Goal: Task Accomplishment & Management: Manage account settings

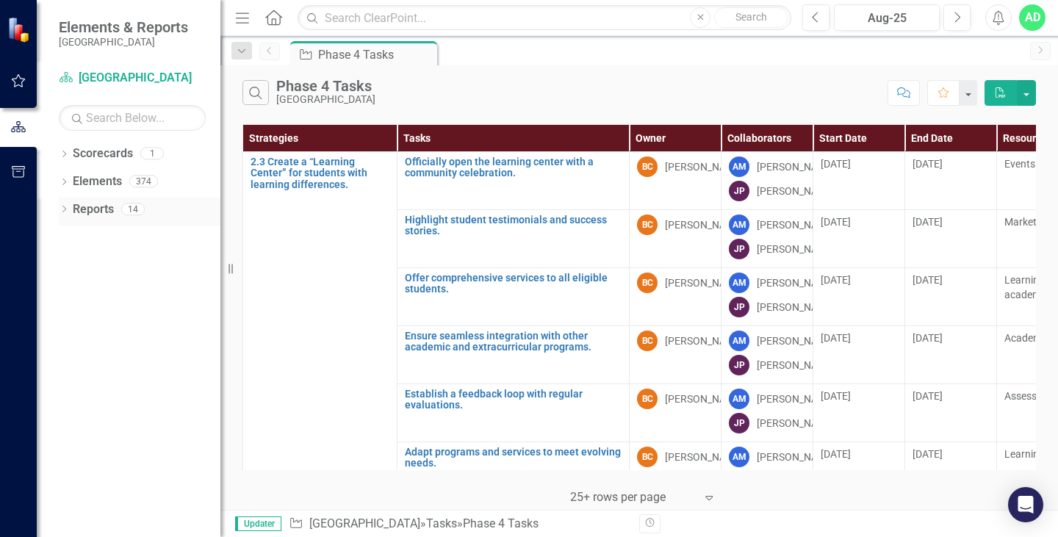
click at [74, 212] on link "Reports" at bounding box center [93, 209] width 41 height 17
click at [63, 210] on icon "Dropdown" at bounding box center [64, 210] width 10 height 8
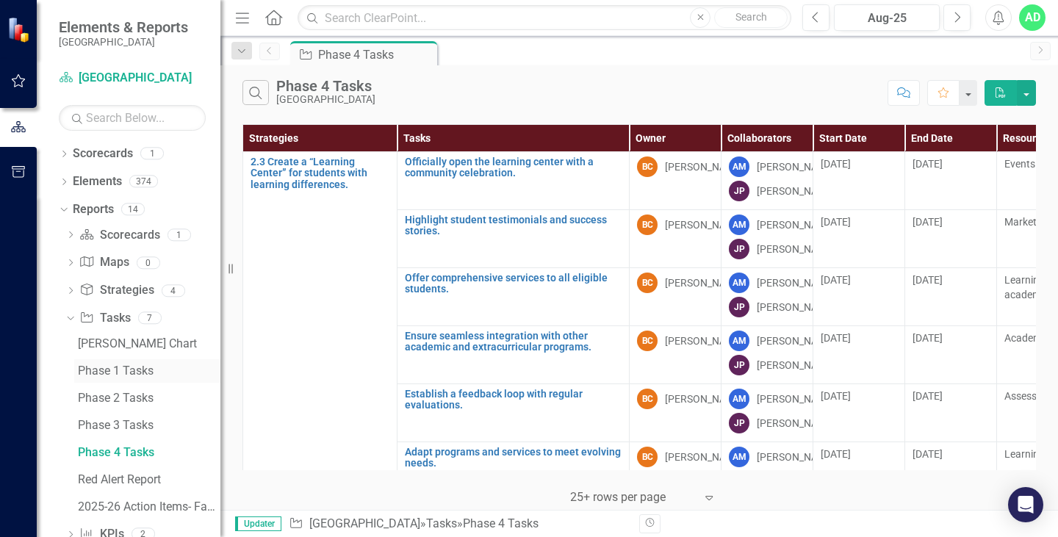
click at [128, 368] on div "Phase 1 Tasks" at bounding box center [149, 370] width 142 height 13
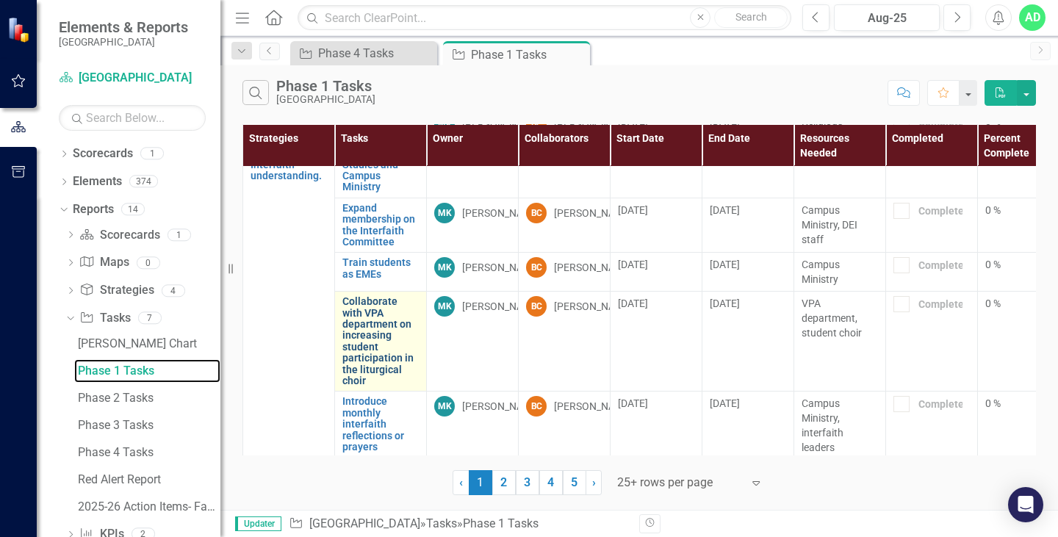
scroll to position [661, 0]
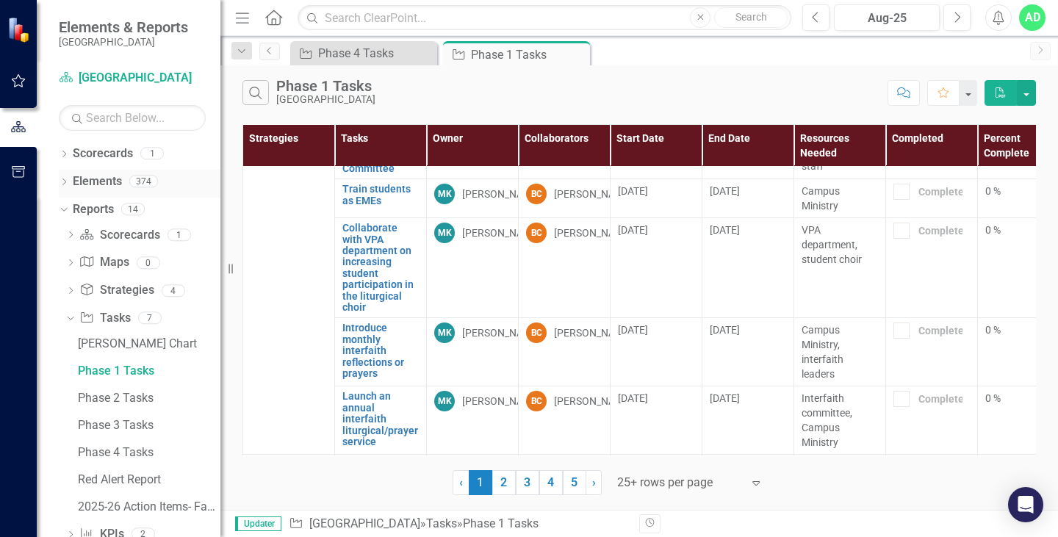
drag, startPoint x: 96, startPoint y: 176, endPoint x: 93, endPoint y: 183, distance: 7.9
click at [93, 183] on link "Elements" at bounding box center [97, 181] width 49 height 17
click at [68, 182] on icon "Dropdown" at bounding box center [64, 183] width 10 height 8
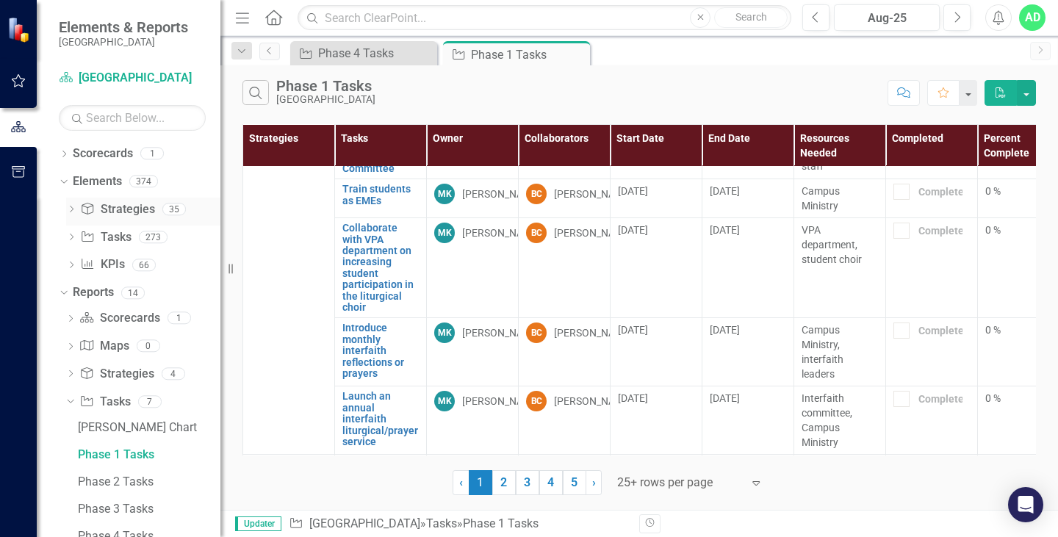
click at [126, 213] on link "Strategy Strategies" at bounding box center [117, 209] width 74 height 17
click at [70, 239] on icon "Dropdown" at bounding box center [71, 238] width 10 height 8
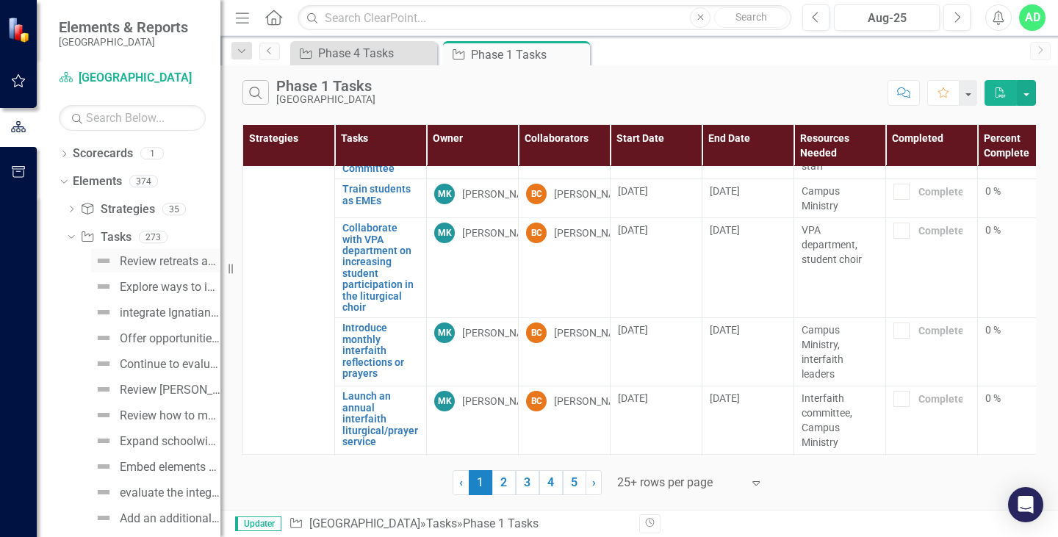
click at [145, 261] on div "Review retreats and spiritual life programs for integration of Ignatian spiritu…" at bounding box center [170, 261] width 101 height 13
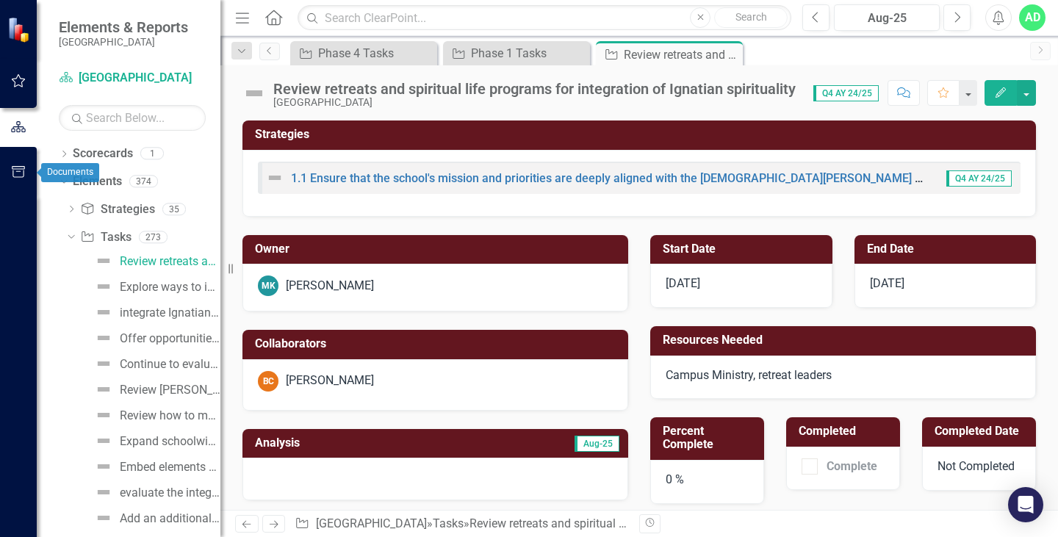
click at [16, 179] on button "button" at bounding box center [18, 172] width 33 height 31
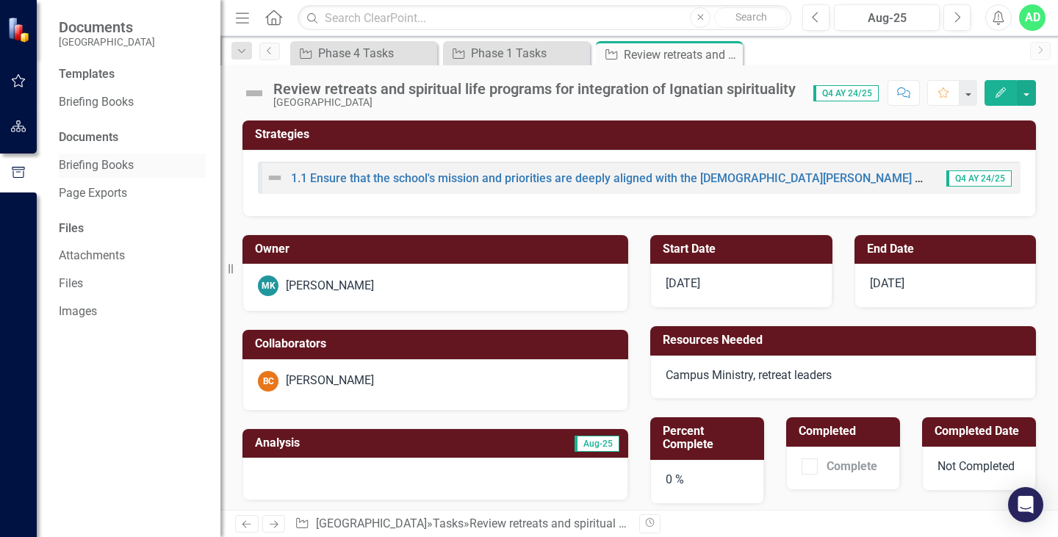
click at [111, 166] on link "Briefing Books" at bounding box center [132, 165] width 147 height 17
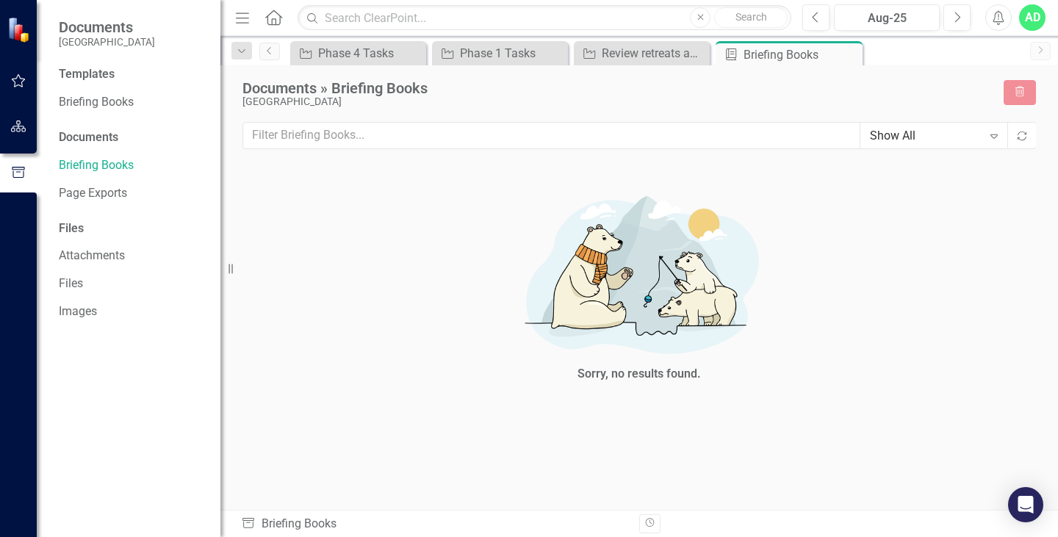
click at [95, 76] on div "Templates" at bounding box center [132, 74] width 147 height 17
click at [110, 102] on link "Briefing Books" at bounding box center [132, 102] width 147 height 17
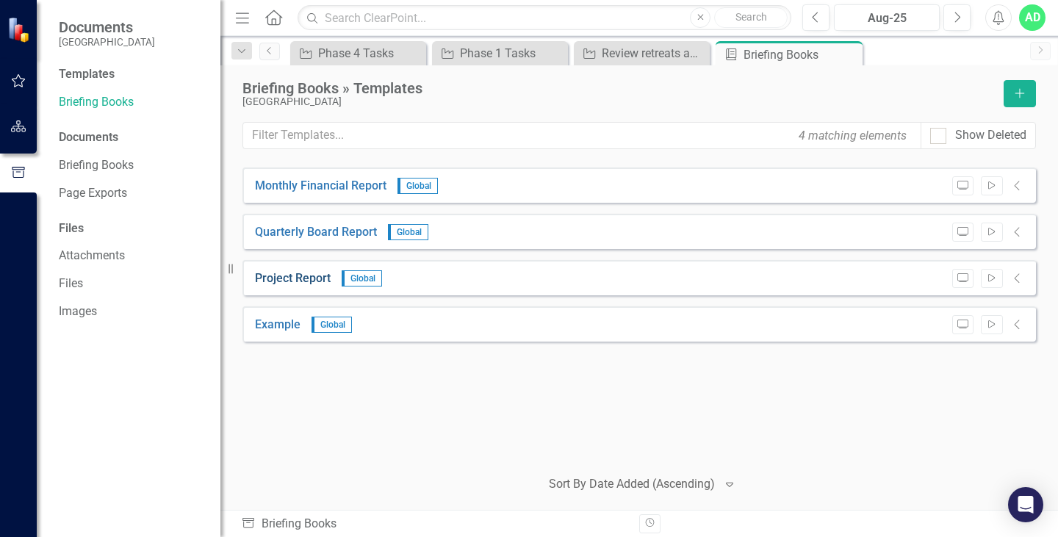
click at [309, 281] on link "Project Report" at bounding box center [293, 278] width 76 height 17
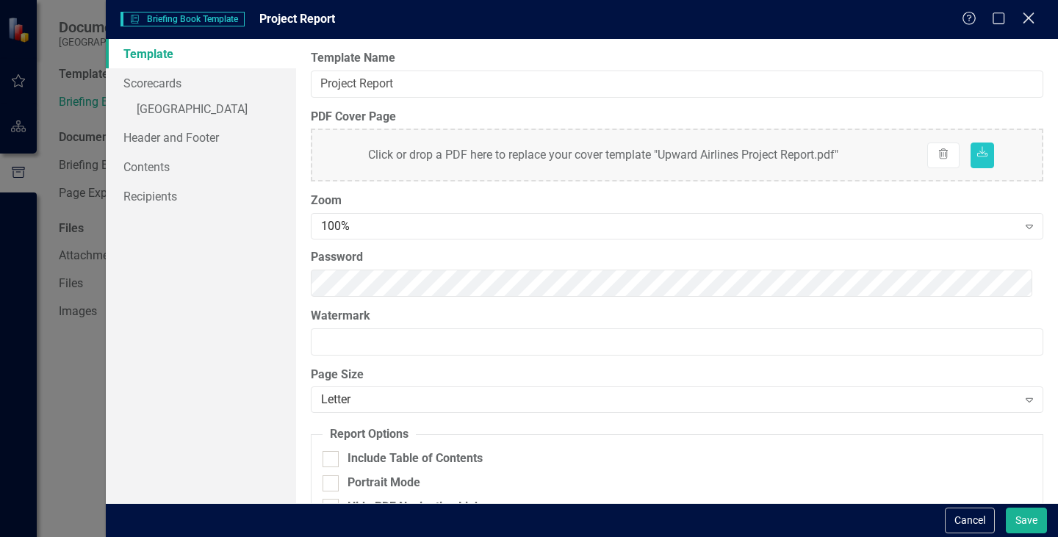
click at [1028, 18] on icon at bounding box center [1027, 17] width 11 height 11
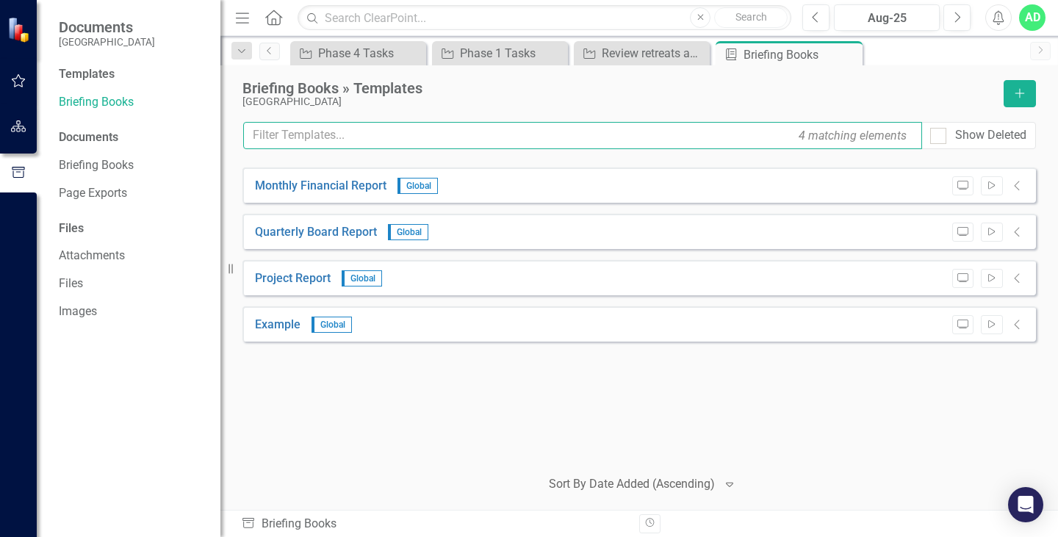
click at [336, 137] on input "text" at bounding box center [582, 135] width 679 height 27
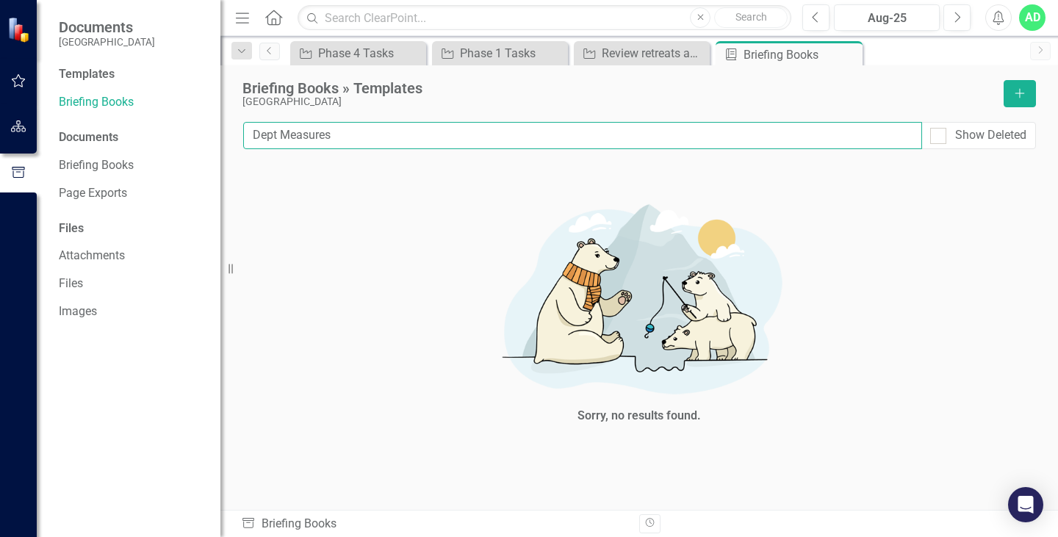
type input "Dept Measures"
drag, startPoint x: 813, startPoint y: 273, endPoint x: 913, endPoint y: 141, distance: 165.7
click at [829, 247] on div "Sorry, no results found." at bounding box center [639, 310] width 441 height 286
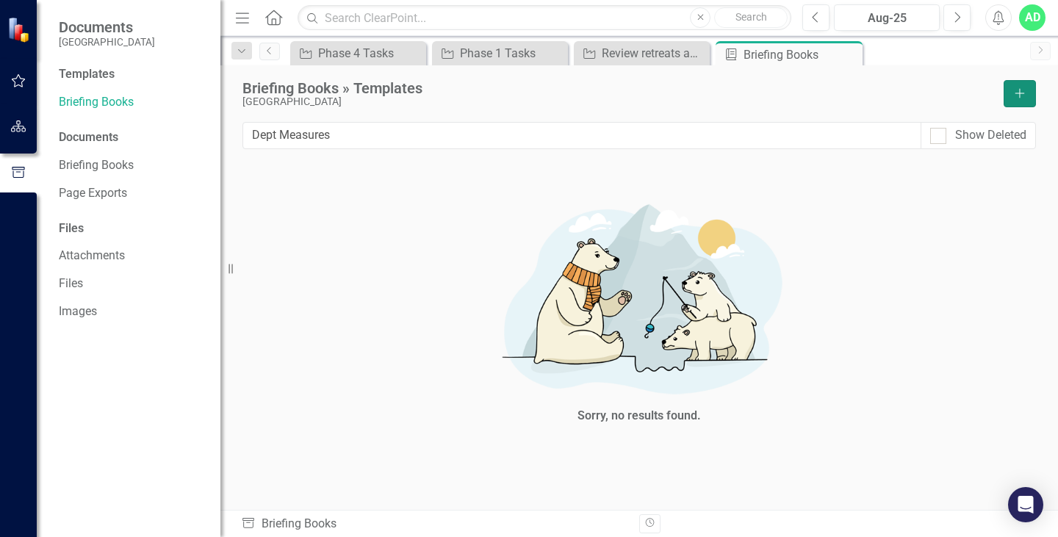
click at [1013, 90] on icon "Add" at bounding box center [1019, 93] width 13 height 10
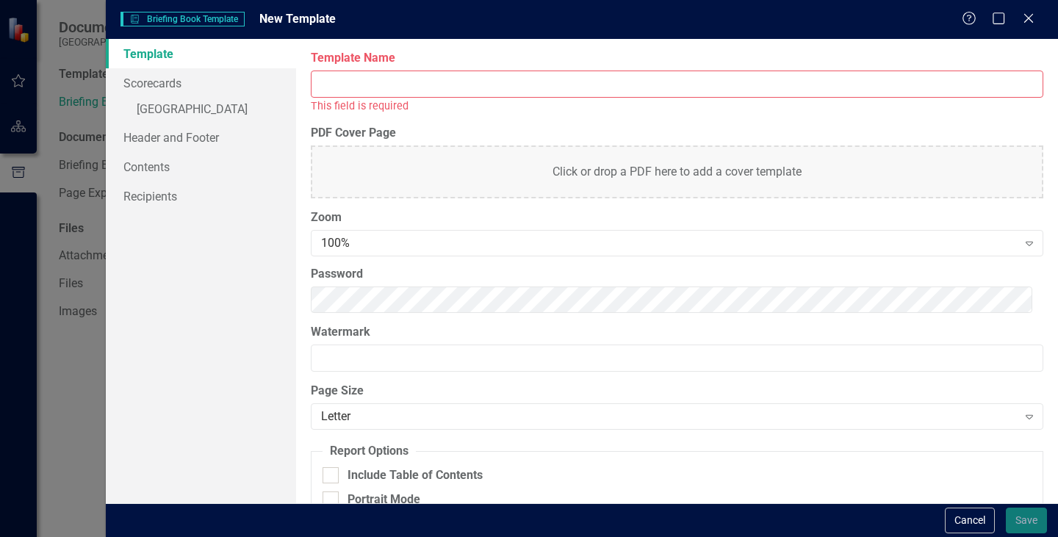
click at [418, 90] on input "Template Name" at bounding box center [677, 84] width 732 height 27
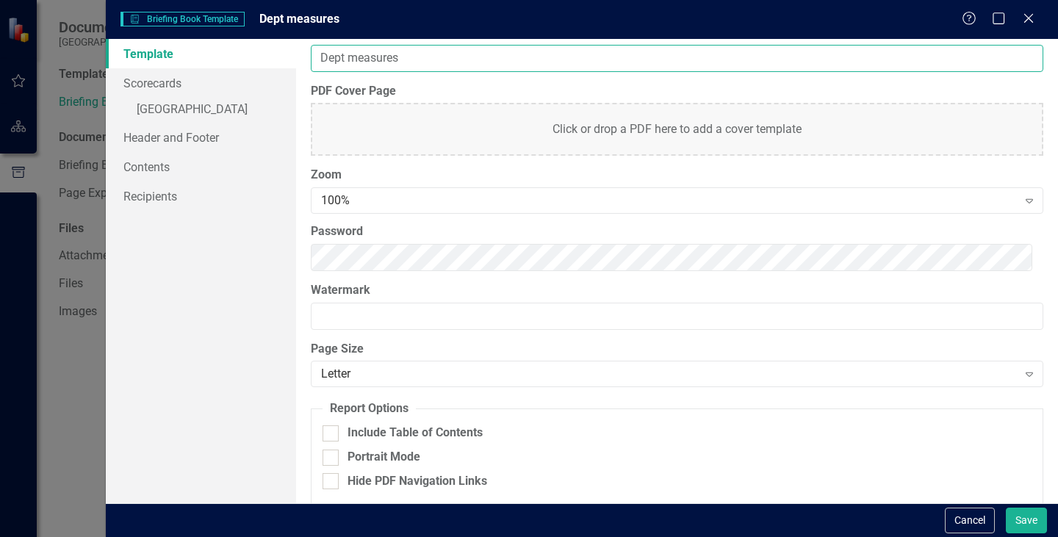
scroll to position [39, 0]
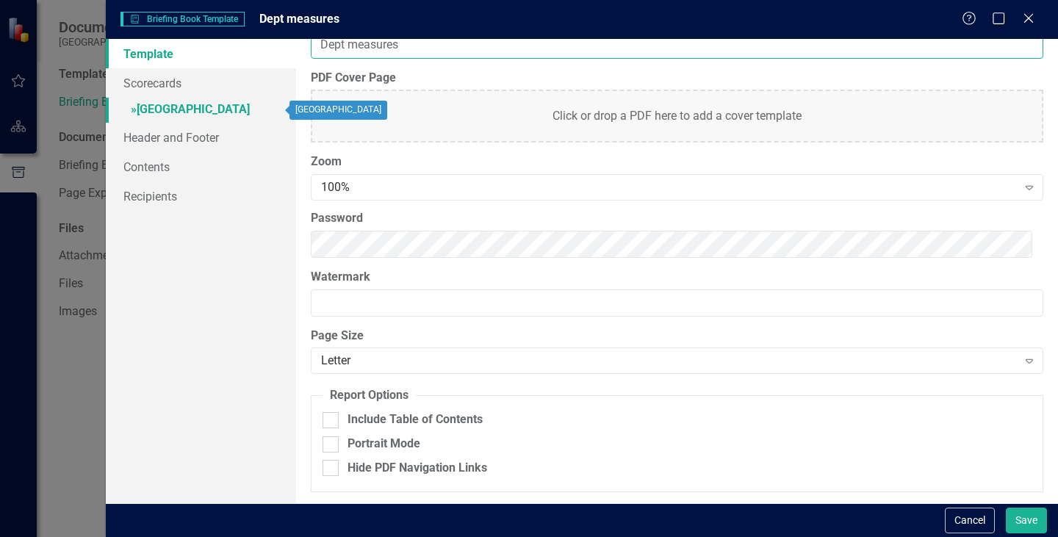
type input "Dept measures"
click at [239, 106] on link "» [GEOGRAPHIC_DATA]" at bounding box center [201, 111] width 190 height 26
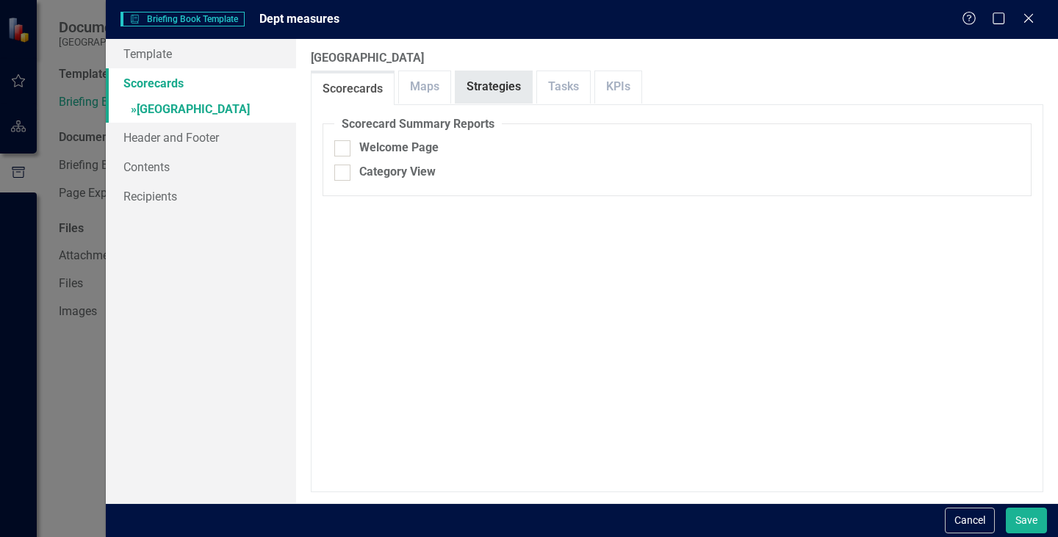
click at [478, 90] on link "Strategies" at bounding box center [493, 87] width 76 height 32
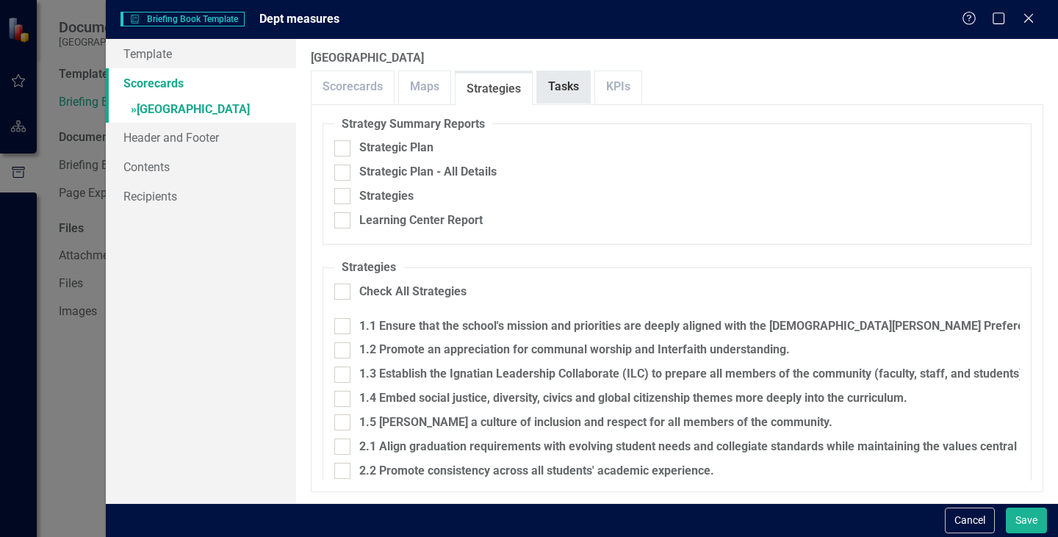
click at [567, 90] on link "Tasks" at bounding box center [563, 87] width 53 height 32
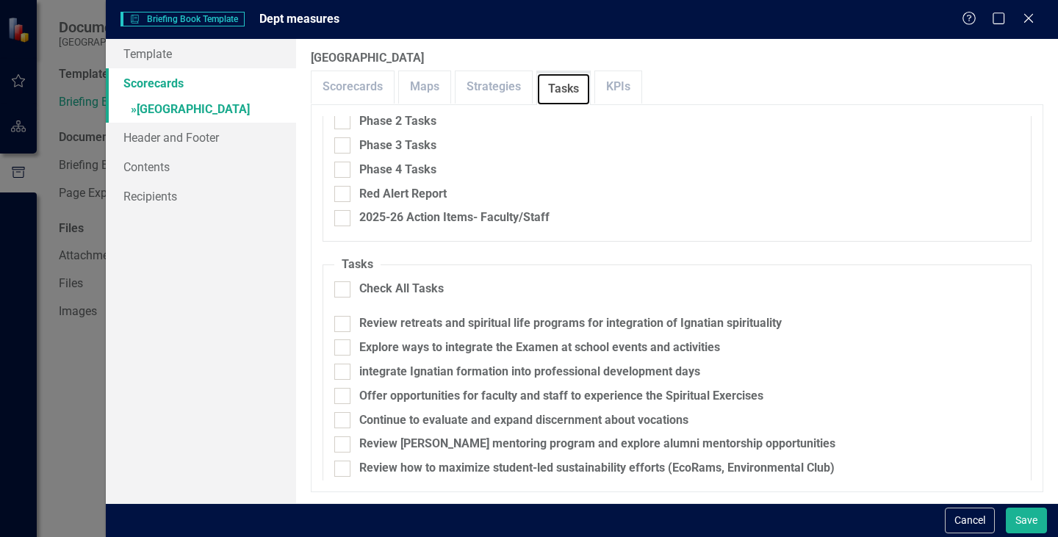
scroll to position [147, 0]
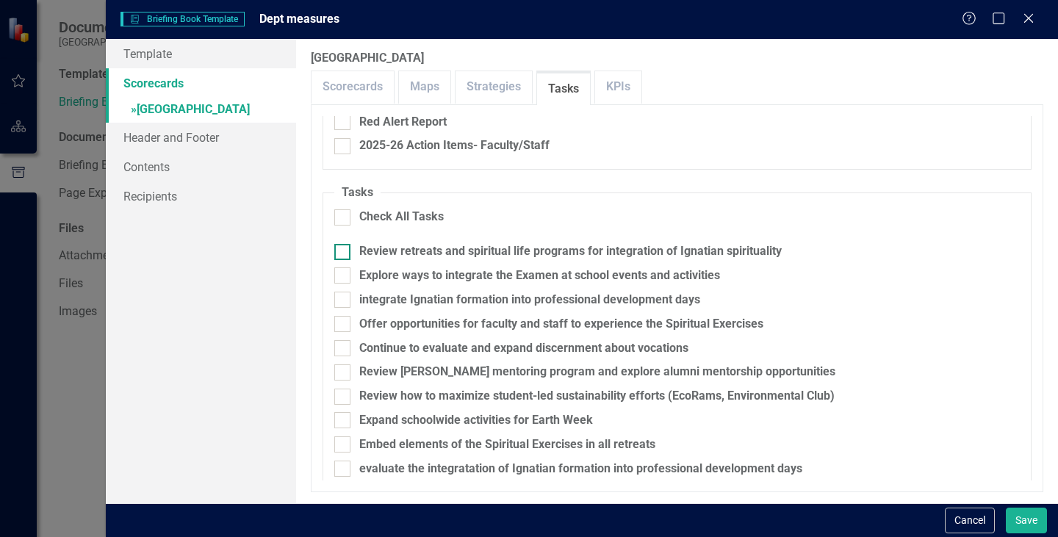
click at [341, 254] on div at bounding box center [342, 252] width 16 height 16
click at [341, 253] on input "Review retreats and spiritual life programs for integration of Ignatian spiritu…" at bounding box center [339, 249] width 10 height 10
checkbox input "true"
click at [339, 283] on div at bounding box center [342, 275] width 16 height 16
click at [339, 277] on input "Explore ways to integrate the Examen at school events and activities" at bounding box center [339, 272] width 10 height 10
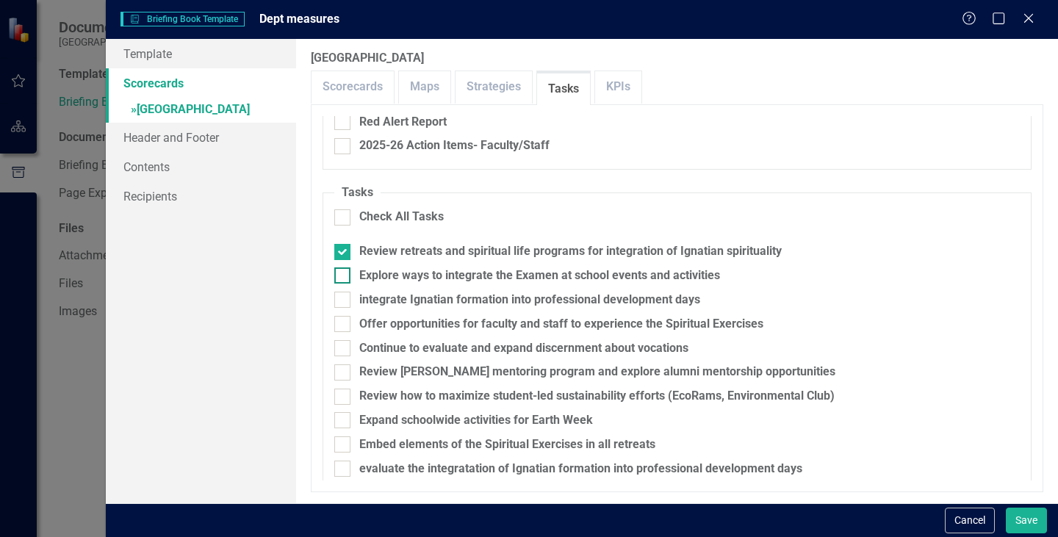
checkbox input "true"
click at [344, 300] on input "integrate Ignatian formation into professional development days" at bounding box center [339, 297] width 10 height 10
click at [344, 308] on div at bounding box center [342, 300] width 16 height 16
click at [344, 301] on input "integrate Ignatian formation into professional development days" at bounding box center [339, 297] width 10 height 10
checkbox input "false"
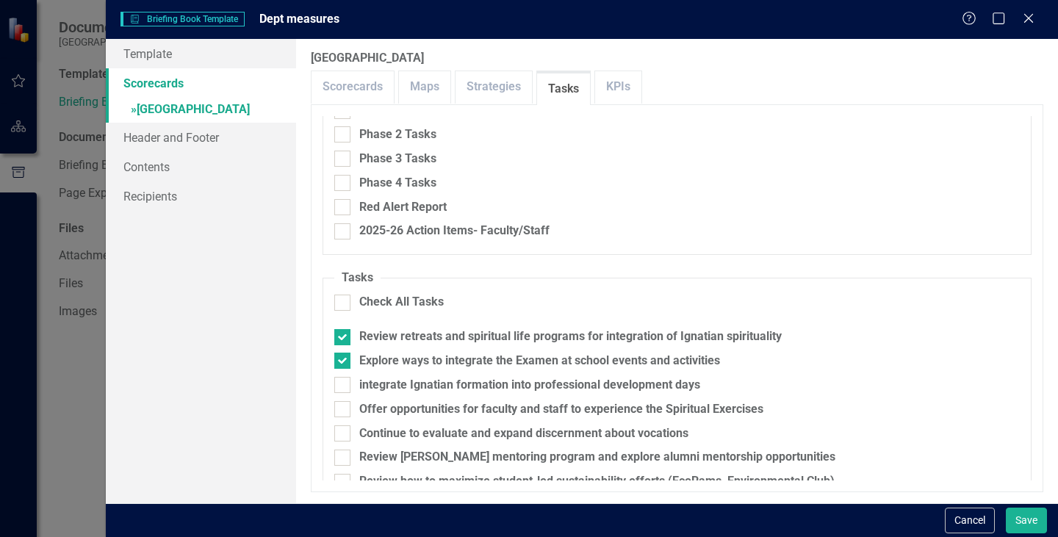
scroll to position [0, 0]
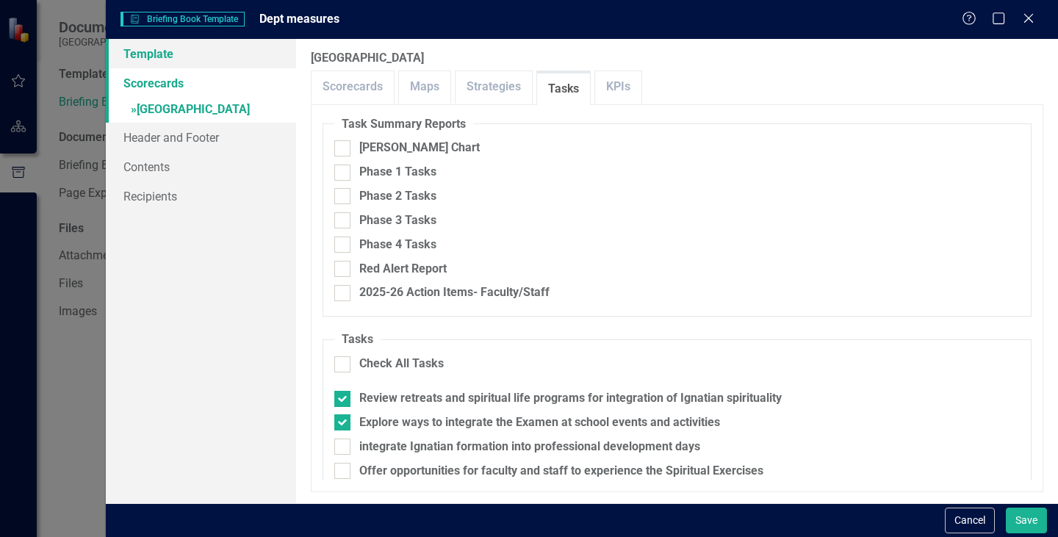
click at [149, 52] on link "Template" at bounding box center [201, 53] width 190 height 29
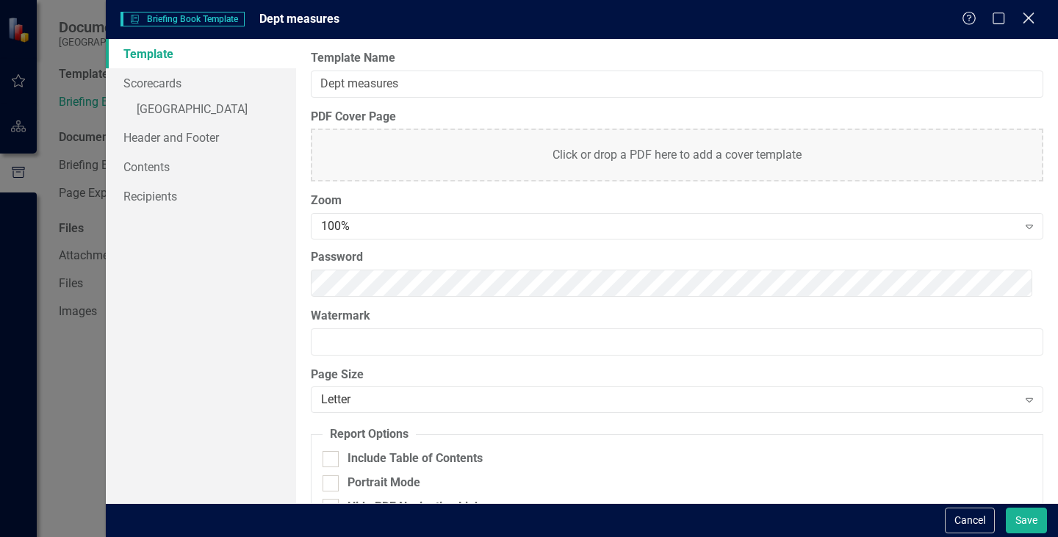
click at [1030, 21] on icon at bounding box center [1027, 17] width 11 height 11
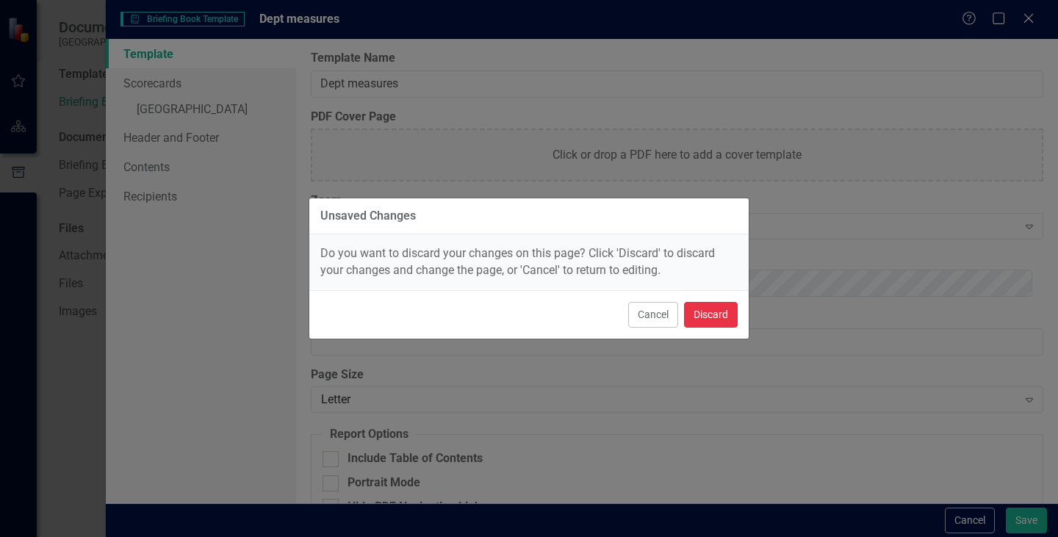
click at [718, 310] on button "Discard" at bounding box center [711, 315] width 54 height 26
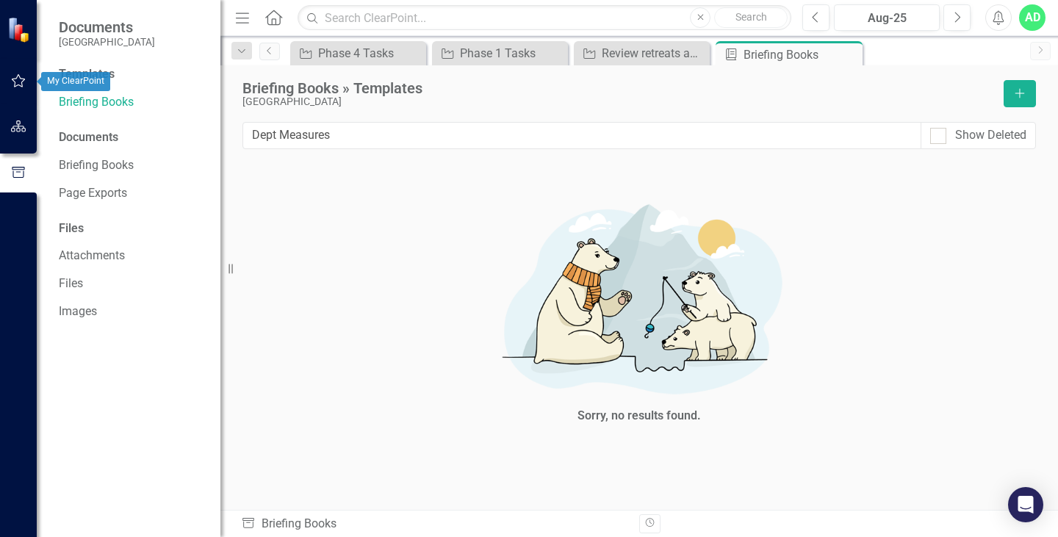
click at [18, 81] on icon "button" at bounding box center [18, 81] width 15 height 12
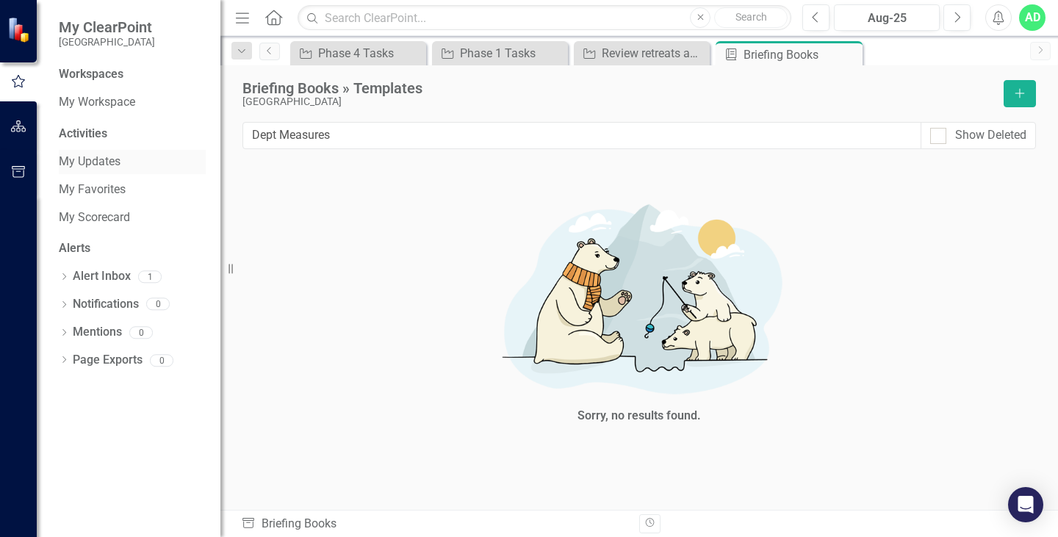
click at [100, 159] on link "My Updates" at bounding box center [132, 161] width 147 height 17
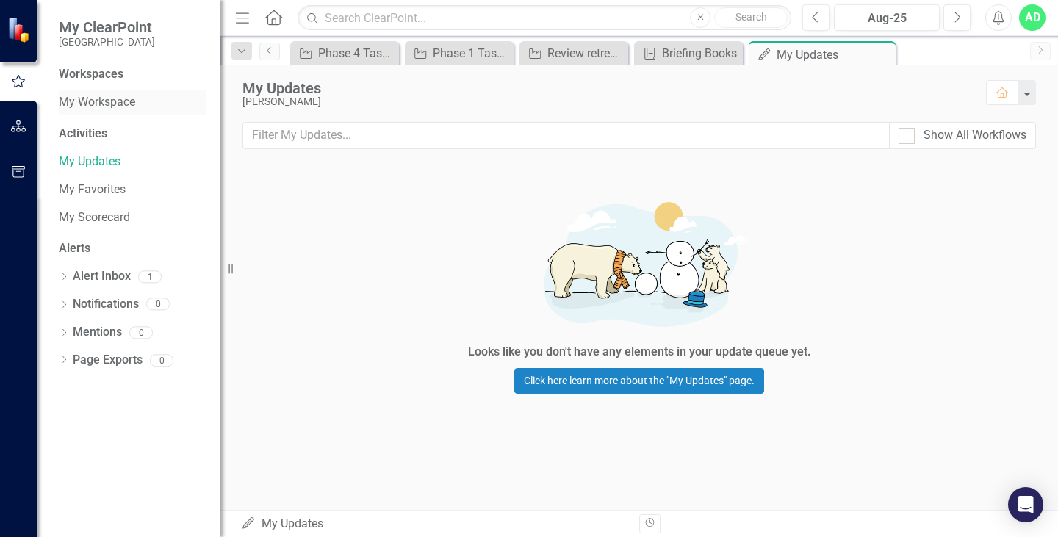
click at [93, 101] on link "My Workspace" at bounding box center [132, 102] width 147 height 17
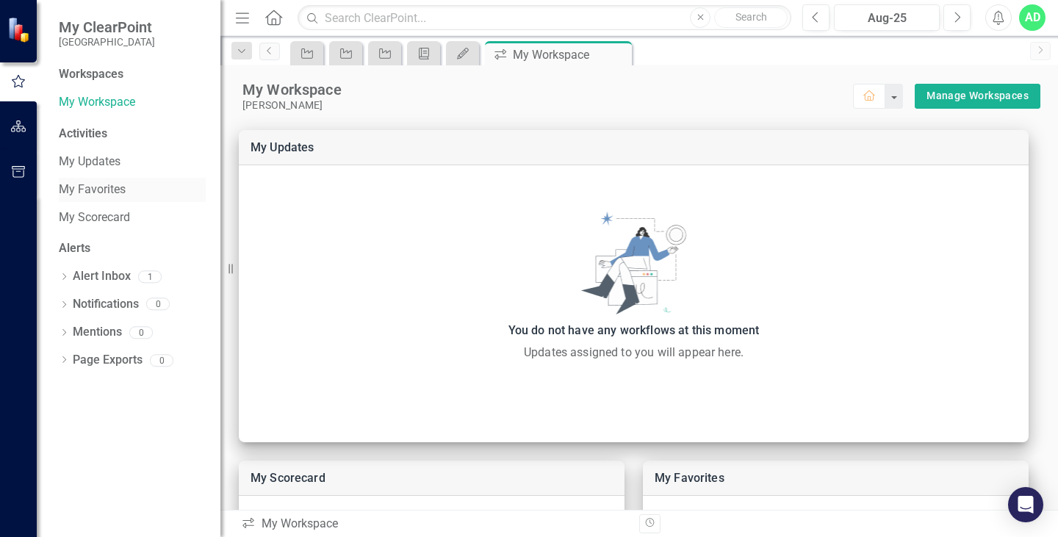
click at [98, 192] on link "My Favorites" at bounding box center [132, 189] width 147 height 17
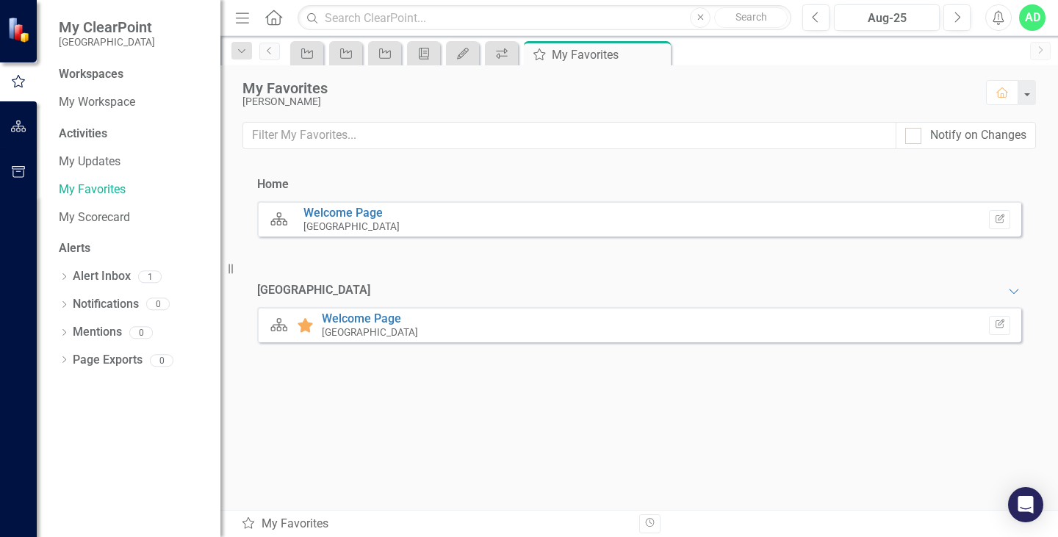
click at [400, 214] on div "Welcome Page [GEOGRAPHIC_DATA]" at bounding box center [351, 219] width 96 height 26
click at [400, 222] on small "[GEOGRAPHIC_DATA]" at bounding box center [351, 226] width 96 height 12
click at [116, 217] on link "My Scorecard" at bounding box center [132, 217] width 147 height 17
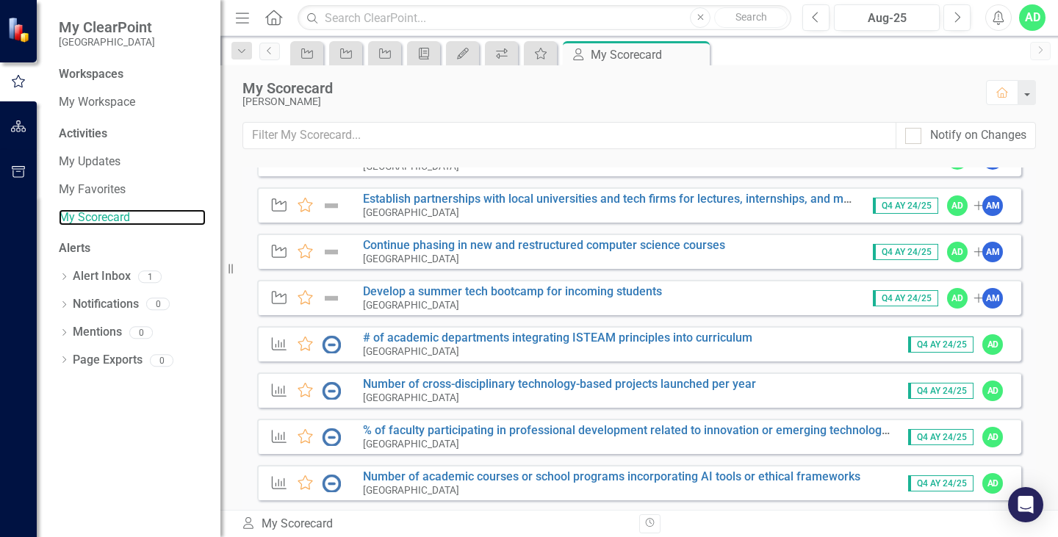
scroll to position [2027, 0]
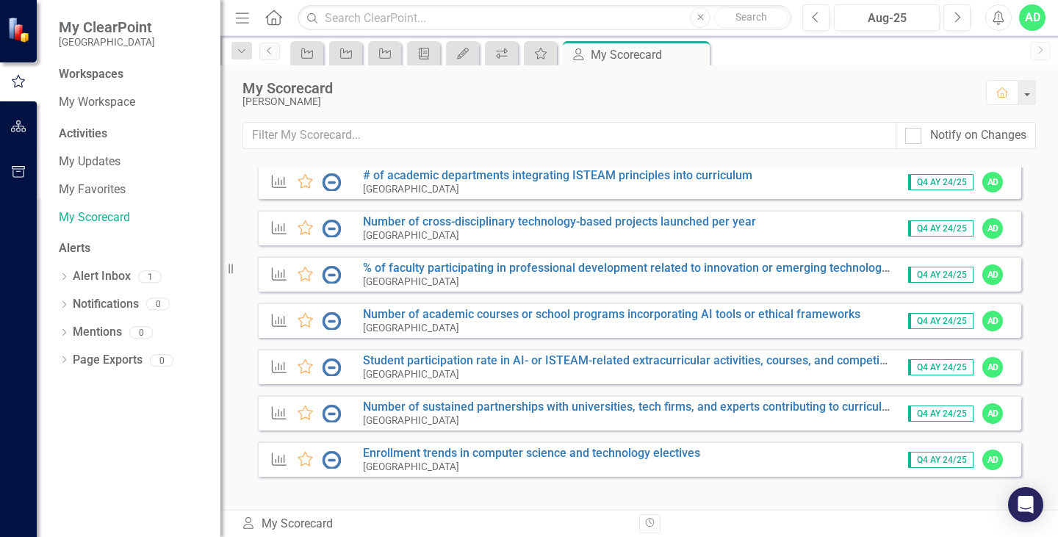
click at [856, 447] on div "KPI Favorite Enrollment trends in computer science and technology electives [GE…" at bounding box center [639, 458] width 764 height 35
click at [651, 457] on link "Enrollment trends in computer science and technology electives" at bounding box center [531, 453] width 337 height 14
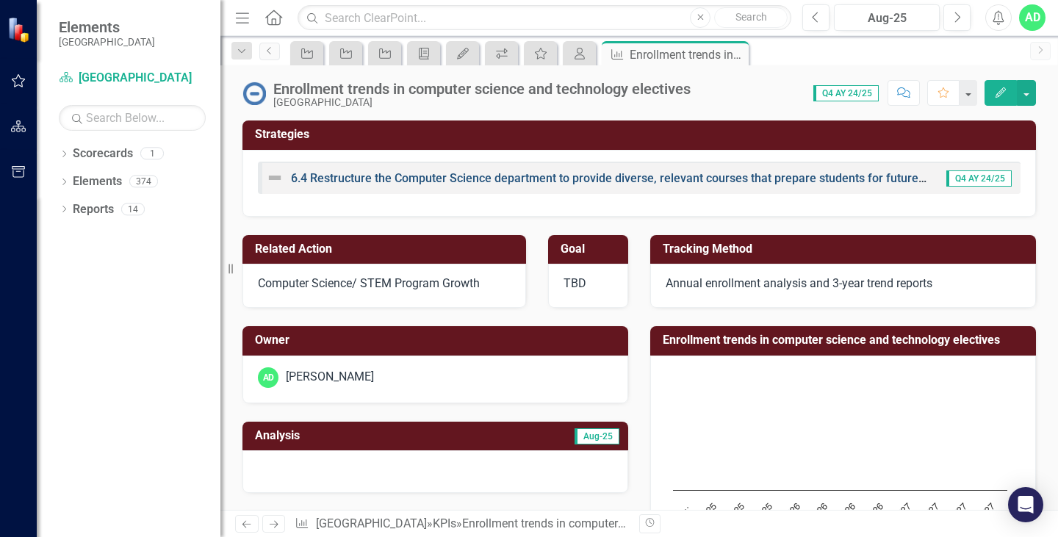
click at [866, 178] on link "6.4 Restructure the Computer Science department to provide diverse, relevant co…" at bounding box center [703, 178] width 825 height 14
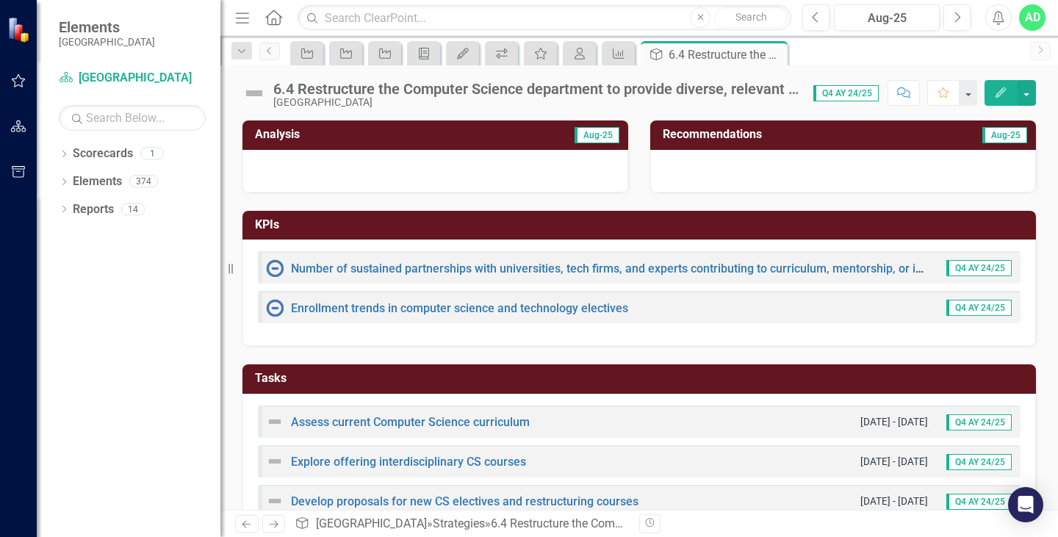
click at [774, 87] on div "6.4 Restructure the Computer Science department to provide diverse, relevant co…" at bounding box center [535, 89] width 525 height 16
drag, startPoint x: 739, startPoint y: 109, endPoint x: 983, endPoint y: 85, distance: 245.8
click at [828, 101] on div "6.4 Restructure the Computer Science department to provide diverse, relevant co…" at bounding box center [638, 287] width 837 height 444
click at [314, 95] on div "6.4 Restructure the Computer Science department to provide diverse, relevant co…" at bounding box center [535, 89] width 525 height 16
click at [310, 110] on div "6.4 Restructure the Computer Science department to provide diverse, relevant co…" at bounding box center [638, 287] width 837 height 444
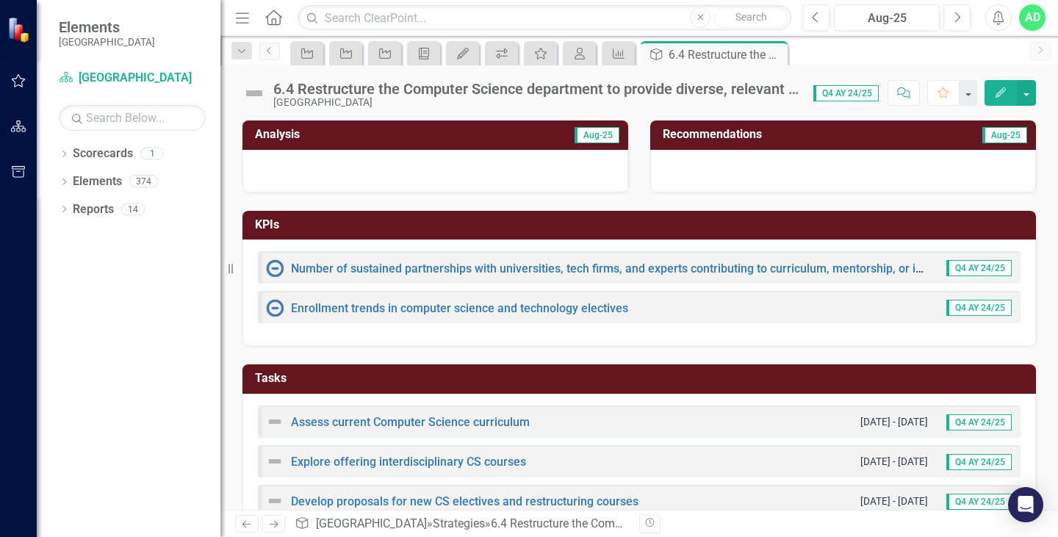
click at [250, 93] on img at bounding box center [254, 94] width 24 height 24
click at [744, 84] on div "6.4 Restructure the Computer Science department to provide diverse, relevant co…" at bounding box center [535, 89] width 525 height 16
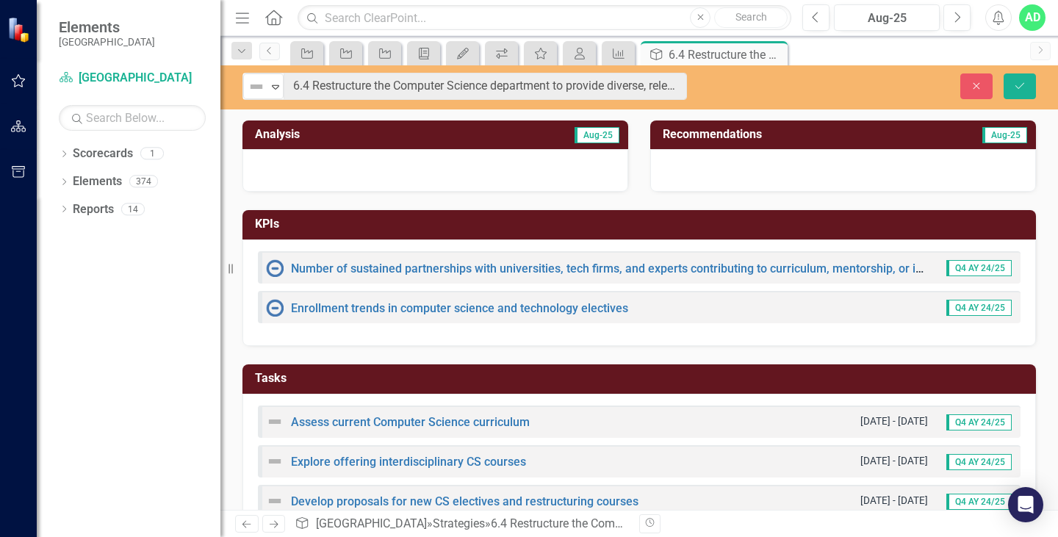
click at [744, 84] on div "Close Save" at bounding box center [883, 86] width 327 height 26
click at [839, 90] on div "Close Save" at bounding box center [883, 86] width 327 height 26
drag, startPoint x: 678, startPoint y: 203, endPoint x: 688, endPoint y: 195, distance: 13.1
click at [682, 199] on div "KPIs Number of sustained partnerships with universities, tech firms, and expert…" at bounding box center [638, 269] width 815 height 154
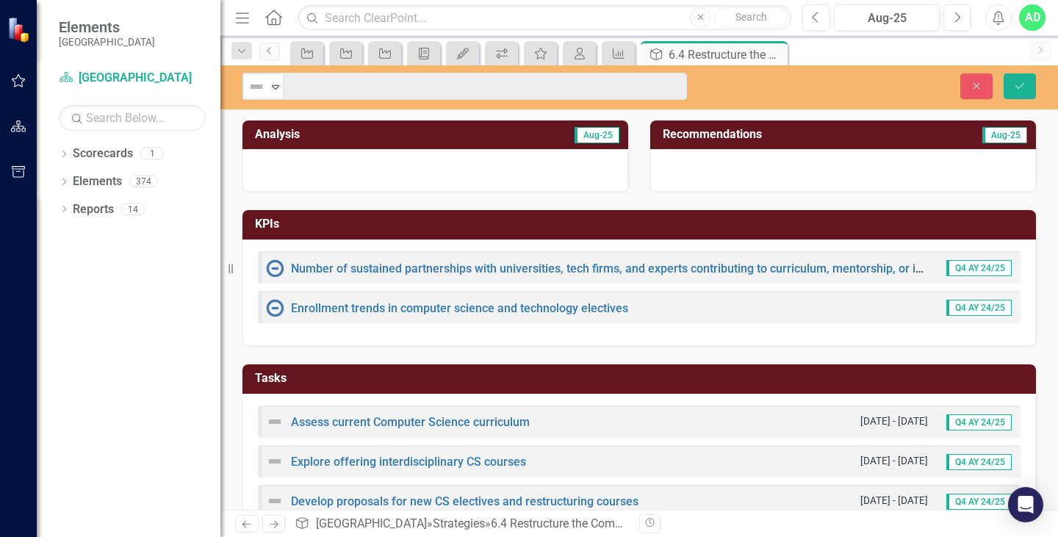
drag, startPoint x: 776, startPoint y: 195, endPoint x: 906, endPoint y: 155, distance: 135.4
click at [779, 195] on div "KPIs Number of sustained partnerships with universities, tech firms, and expert…" at bounding box center [638, 269] width 815 height 154
click at [975, 87] on icon "Close" at bounding box center [975, 86] width 13 height 10
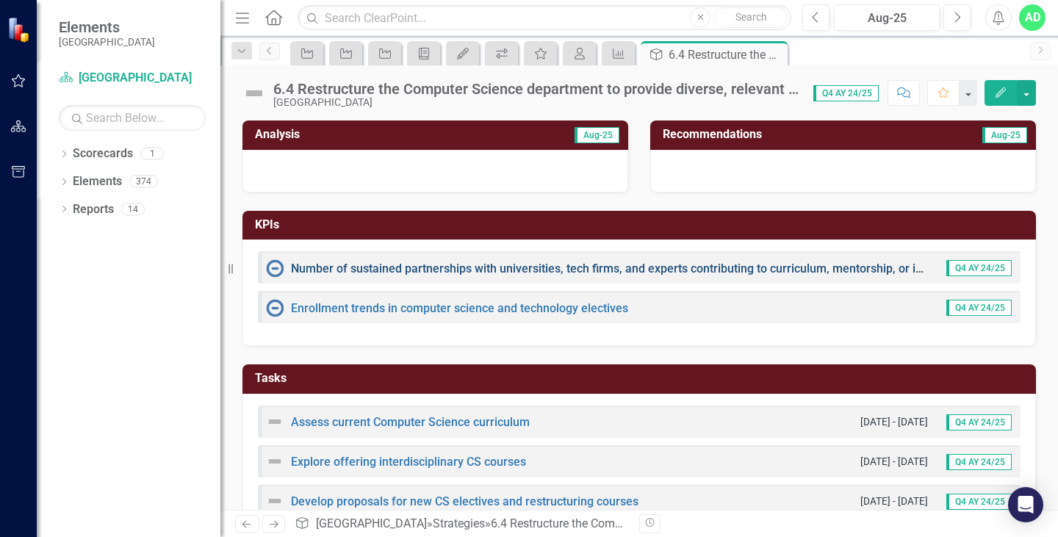
click at [325, 270] on link "Number of sustained partnerships with universities, tech firms, and experts con…" at bounding box center [631, 268] width 680 height 14
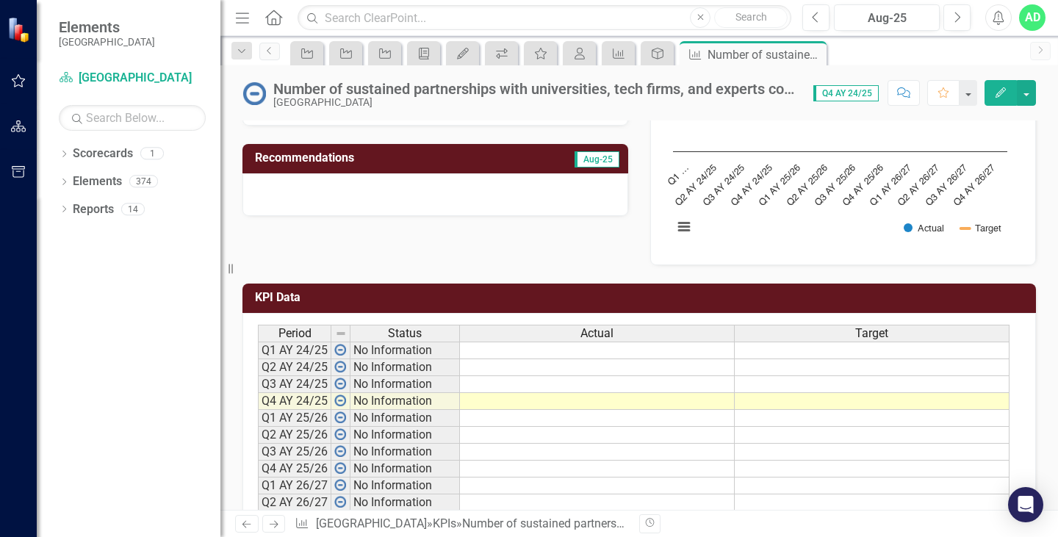
scroll to position [440, 0]
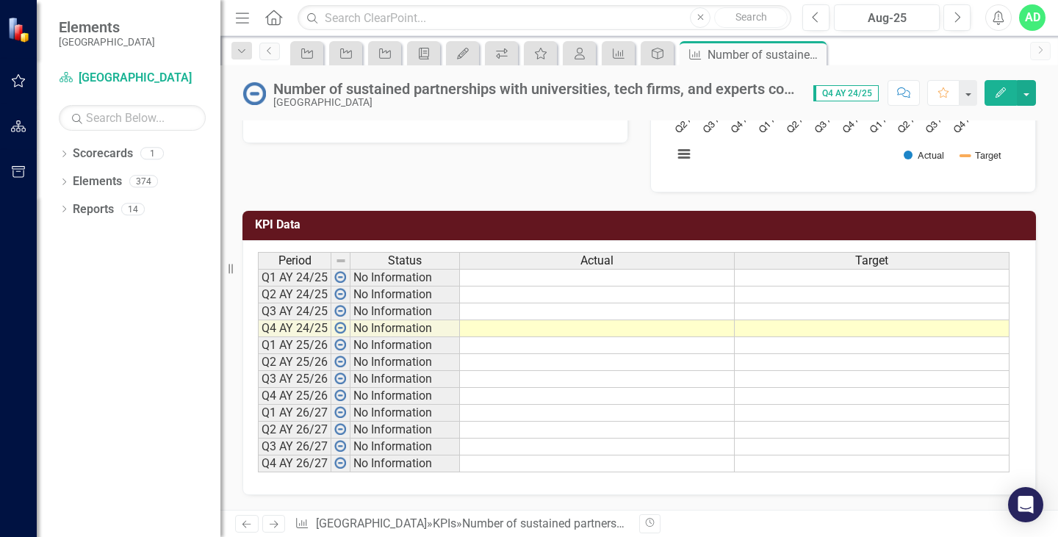
click at [528, 276] on td at bounding box center [597, 278] width 275 height 18
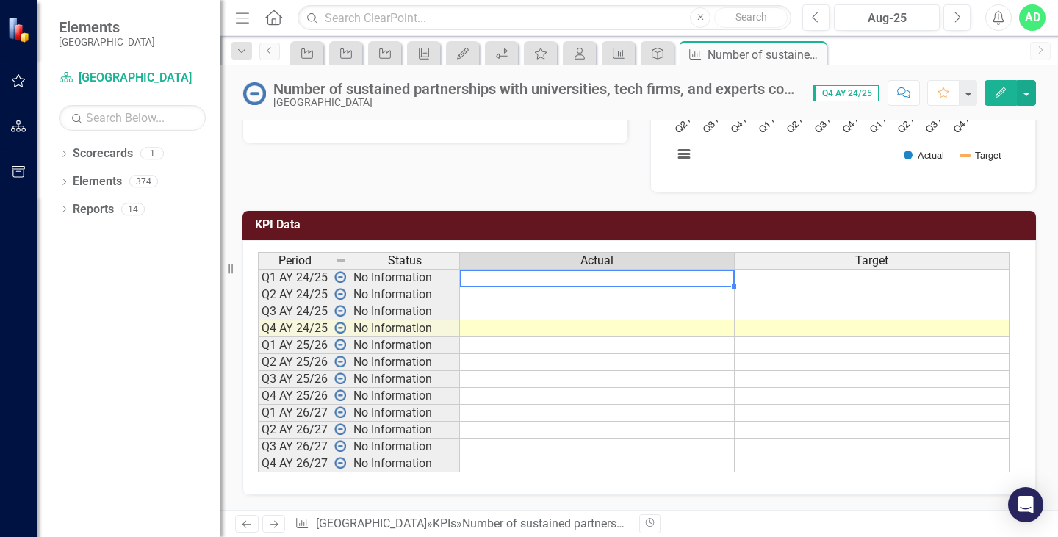
click at [528, 276] on td at bounding box center [597, 278] width 275 height 18
click at [528, 269] on th "Actual" at bounding box center [597, 260] width 275 height 17
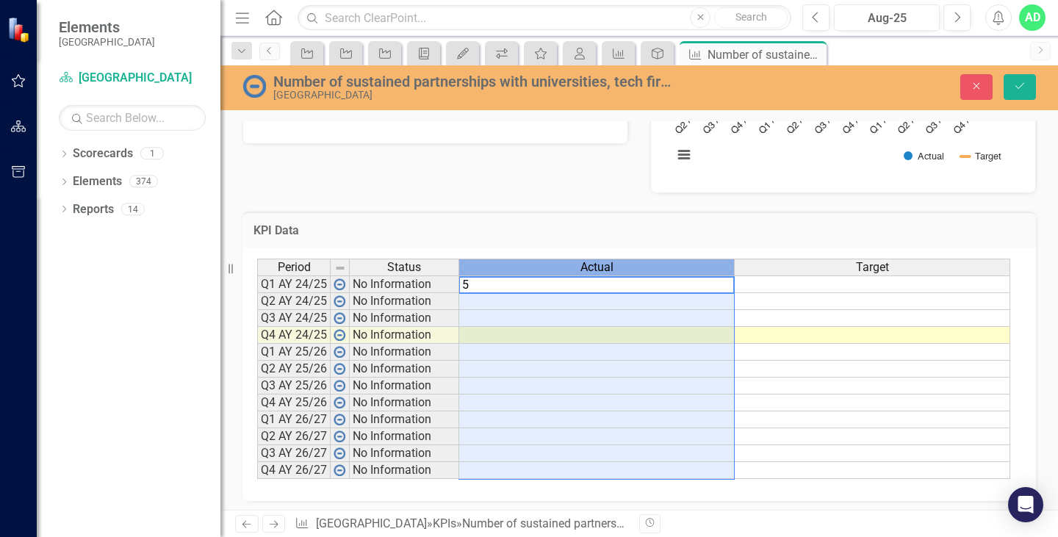
type textarea "5"
click at [257, 293] on div "Period Status Actual Target Q1 AY 24/25 No Information Q2 AY 24/25 No Informati…" at bounding box center [257, 369] width 0 height 220
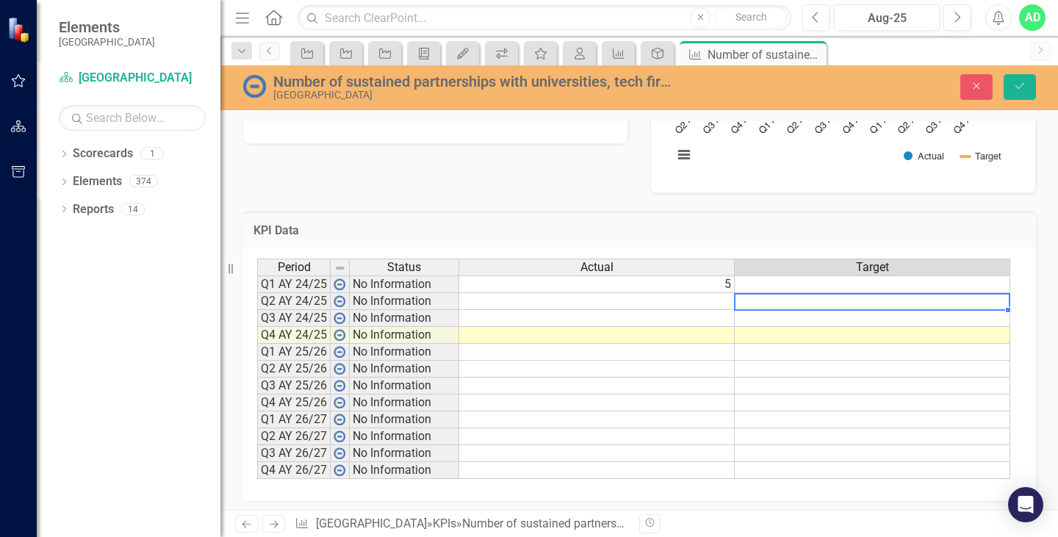
click at [781, 283] on td at bounding box center [871, 284] width 275 height 18
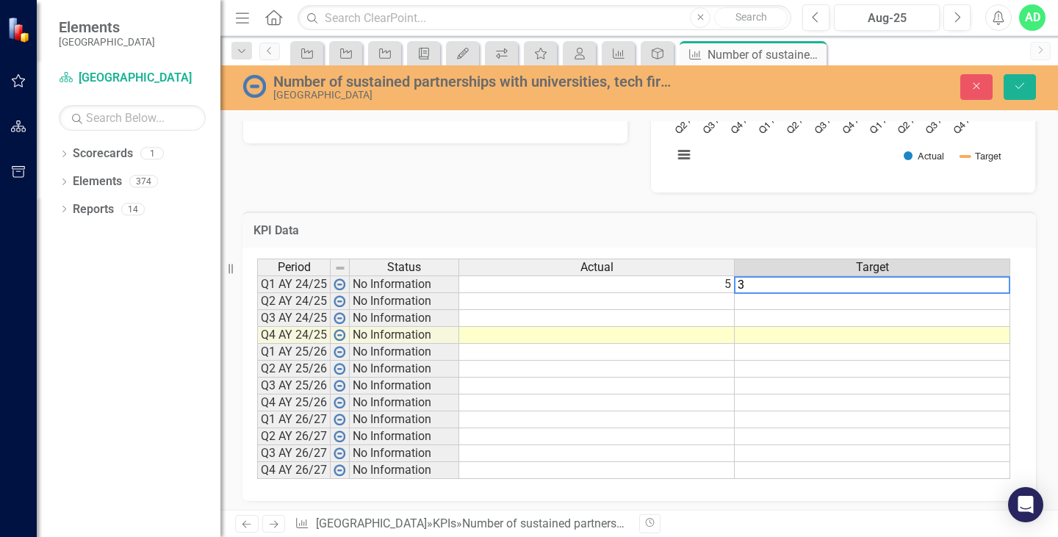
type textarea "3"
click at [778, 239] on td "KPI Data" at bounding box center [638, 232] width 771 height 19
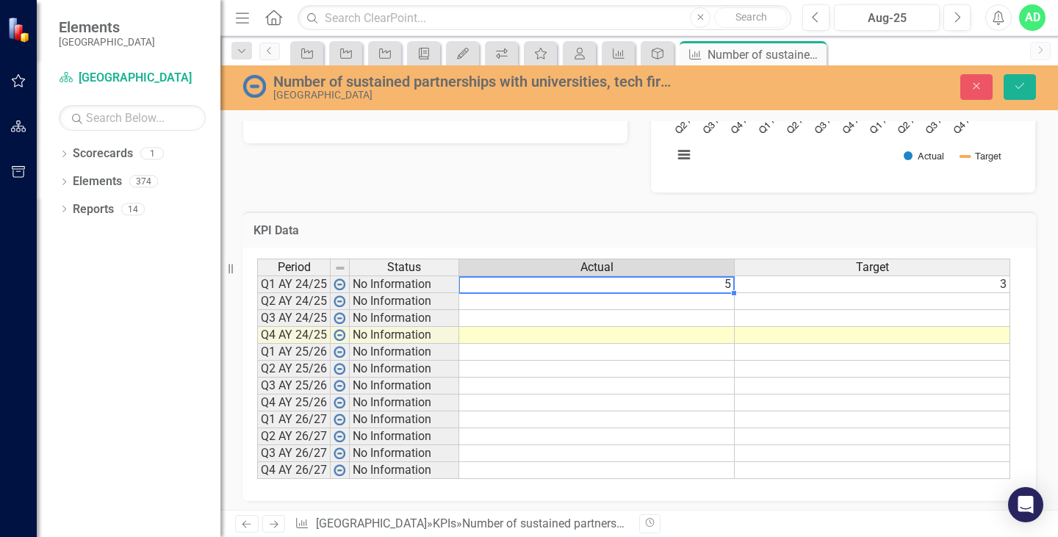
click at [715, 286] on td "5" at bounding box center [596, 284] width 275 height 18
click at [941, 286] on td "3" at bounding box center [871, 284] width 275 height 18
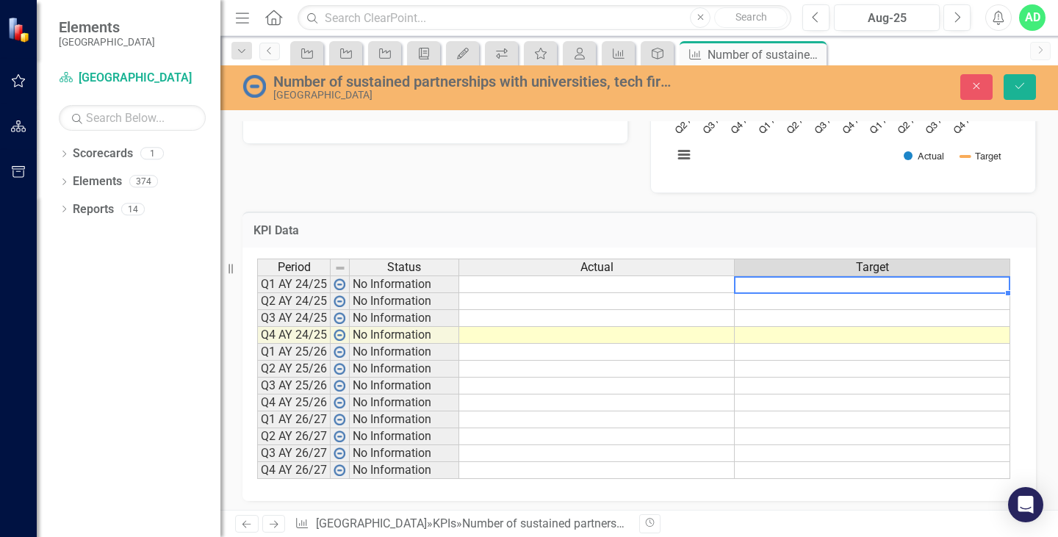
click at [257, 360] on div "Period Status Actual Target Q1 AY 24/25 No Information Q2 AY 24/25 No Informati…" at bounding box center [257, 369] width 0 height 220
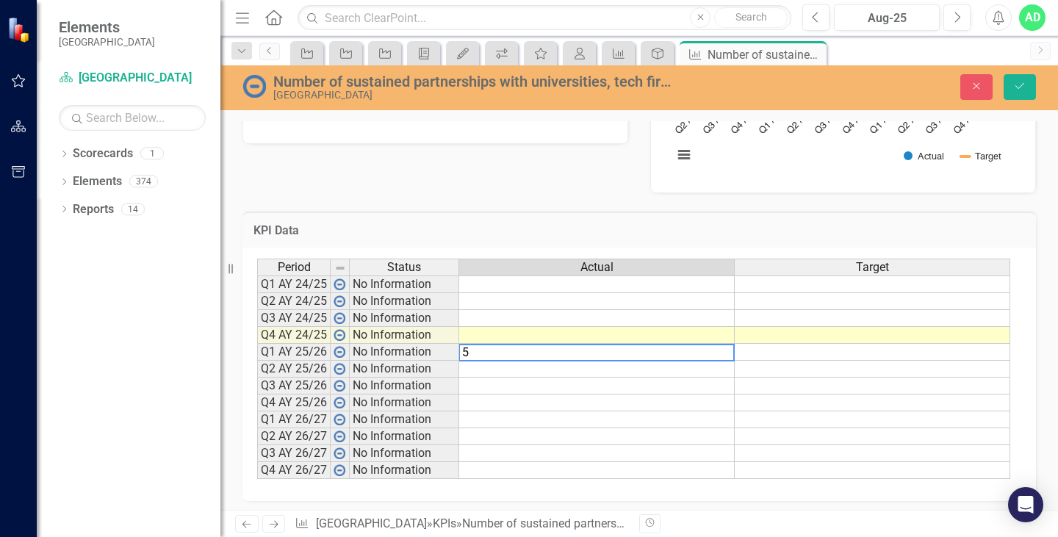
type textarea "5"
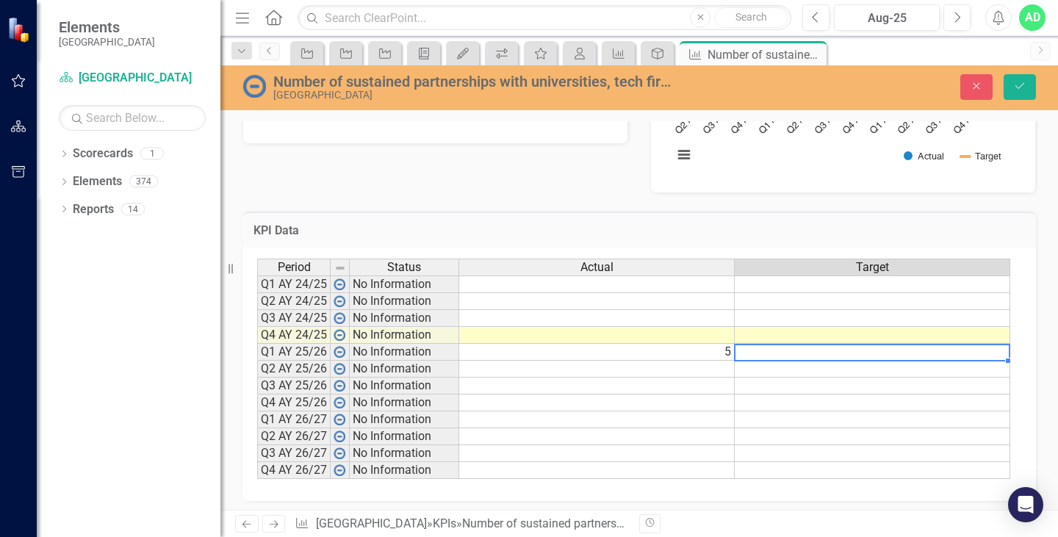
click at [823, 352] on td at bounding box center [871, 352] width 275 height 17
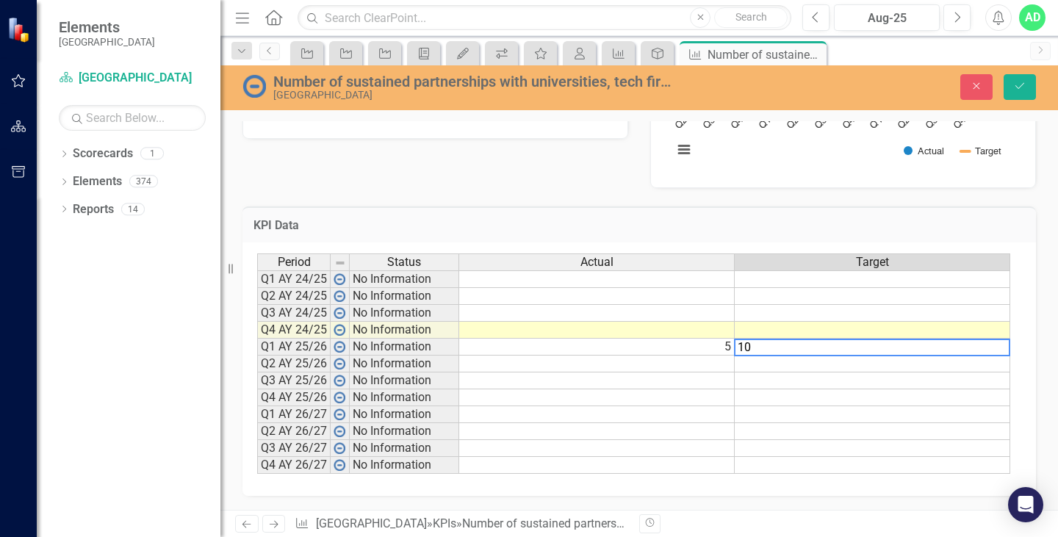
scroll to position [446, 0]
type textarea "10"
click at [1019, 87] on icon "Save" at bounding box center [1019, 86] width 13 height 10
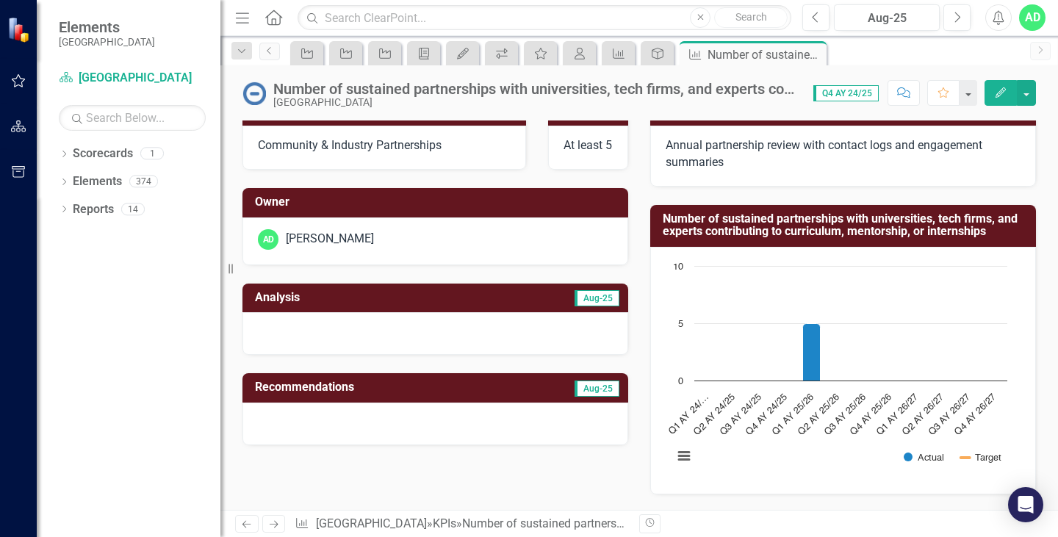
scroll to position [0, 0]
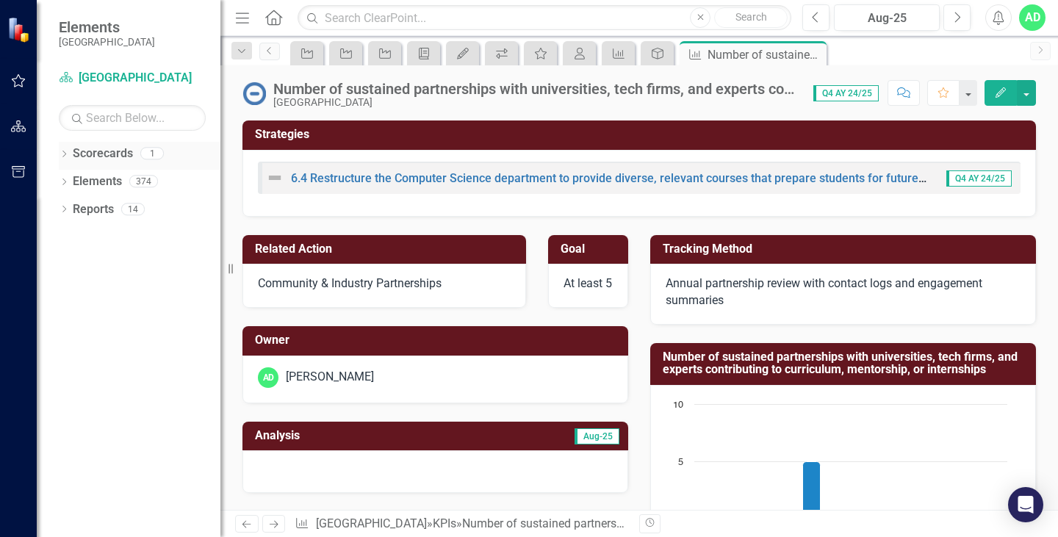
click at [65, 153] on icon "Dropdown" at bounding box center [64, 155] width 10 height 8
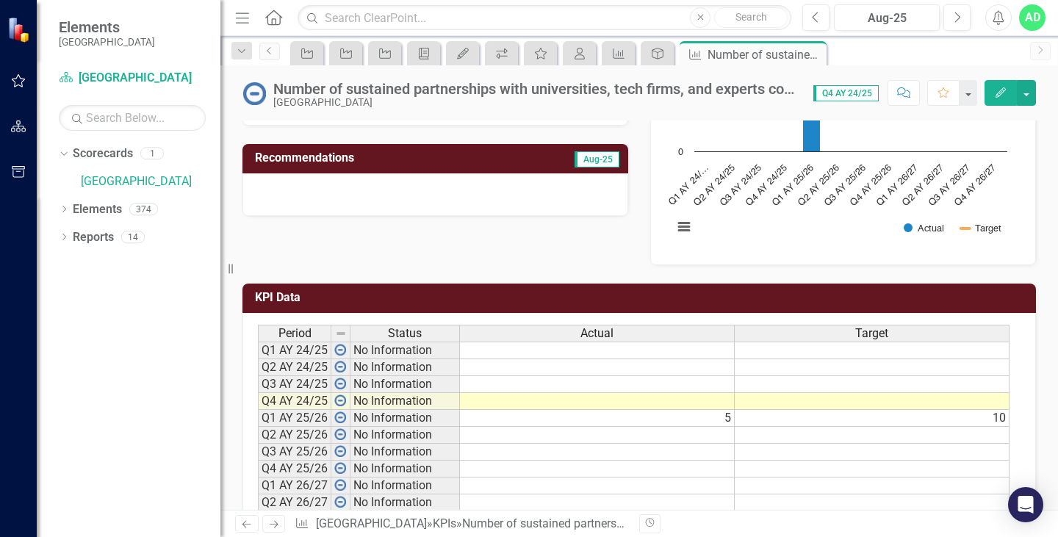
scroll to position [440, 0]
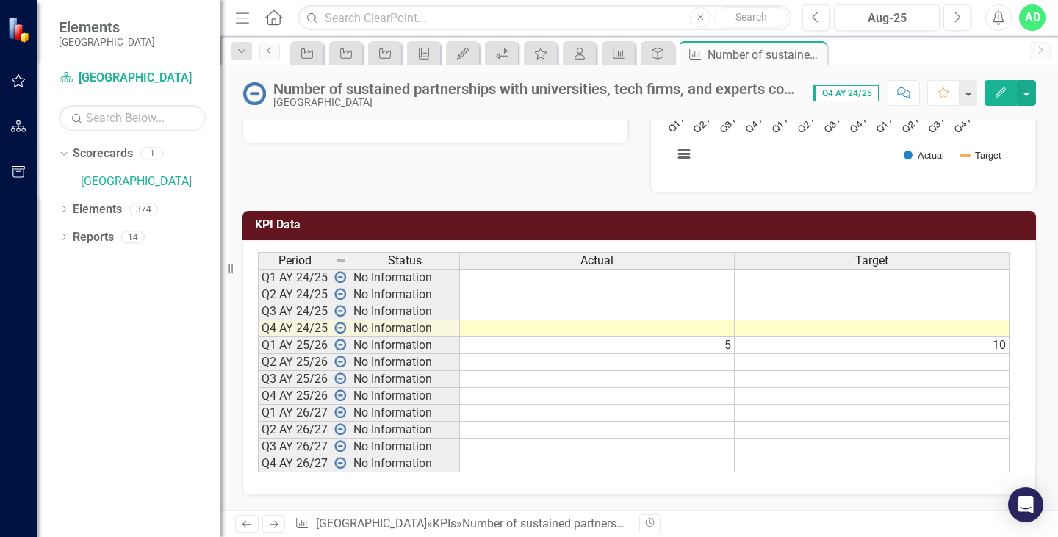
click at [709, 345] on td "5" at bounding box center [597, 345] width 275 height 17
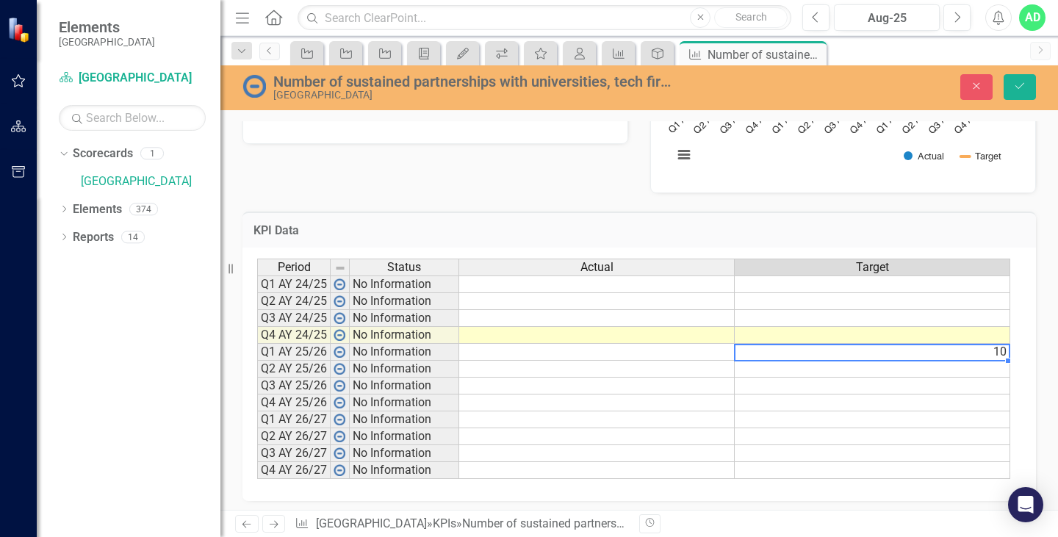
click at [956, 355] on td "10" at bounding box center [871, 352] width 275 height 17
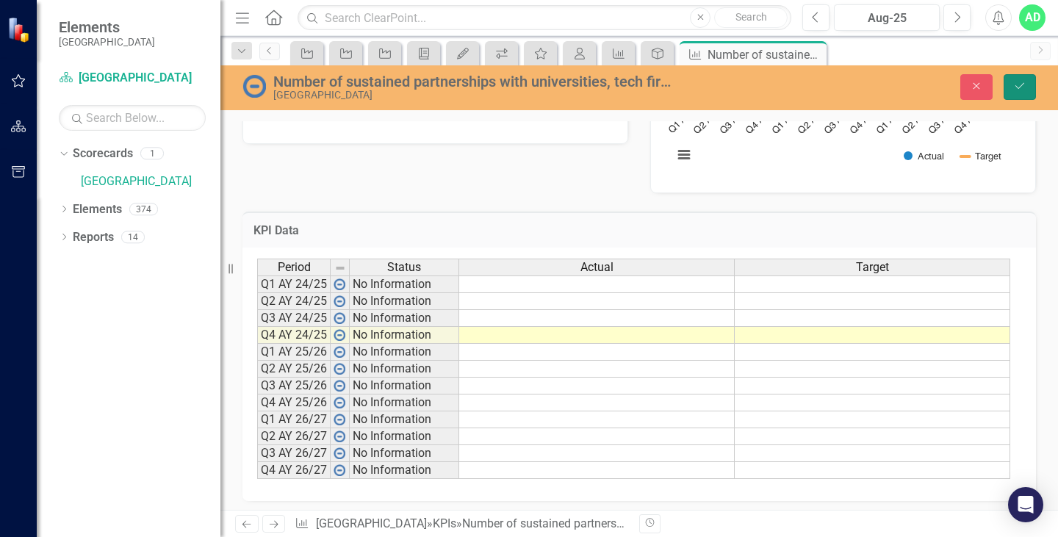
click at [1025, 82] on icon "Save" at bounding box center [1019, 86] width 13 height 10
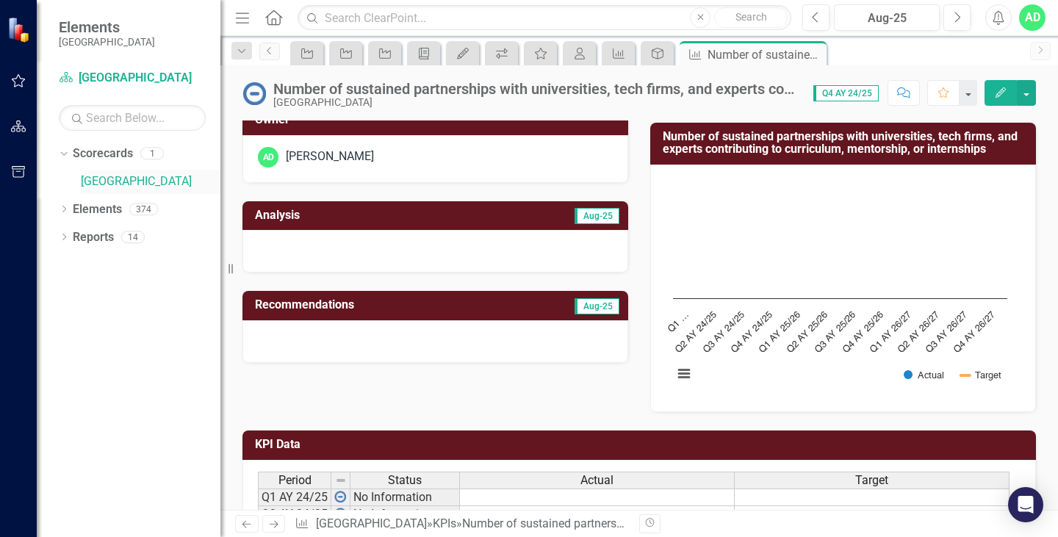
scroll to position [0, 0]
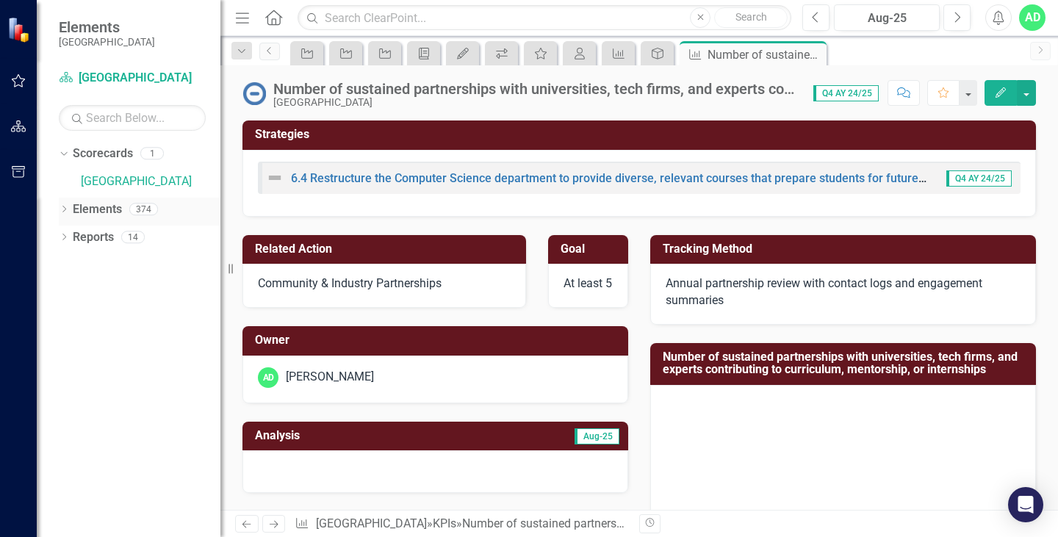
click at [61, 203] on div "Dropdown Elements 374" at bounding box center [140, 212] width 162 height 28
click at [59, 214] on icon "Dropdown" at bounding box center [64, 210] width 10 height 8
click at [63, 239] on div "Dropdown Strategy Strategies 35 1.1 Ensure that the school's mission and priori…" at bounding box center [140, 267] width 162 height 84
click at [71, 237] on icon "Dropdown" at bounding box center [71, 238] width 10 height 8
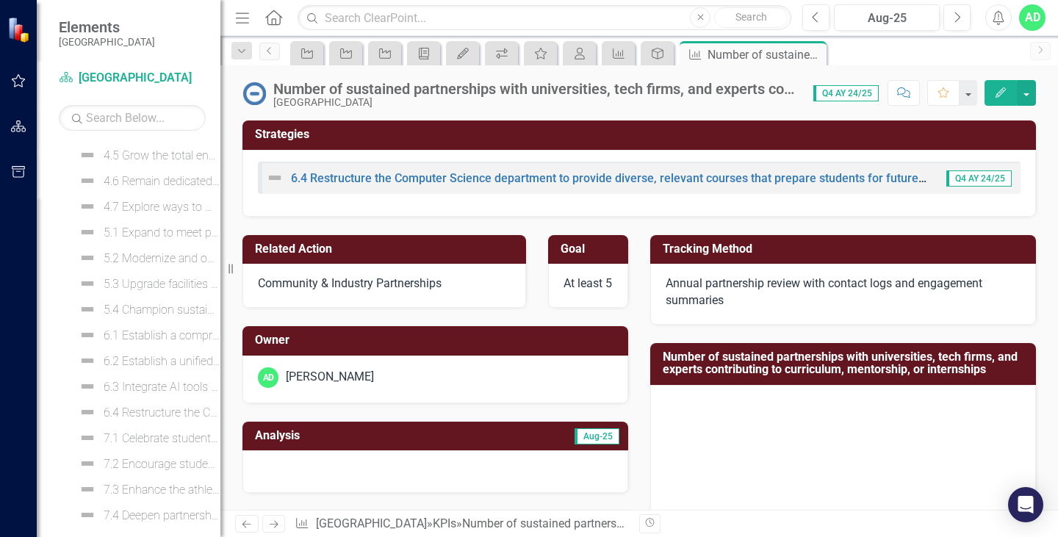
scroll to position [616, 0]
click at [153, 341] on div "6.1 Establish a comprehensive, forward-thinking vision for technology integrati…" at bounding box center [162, 339] width 117 height 13
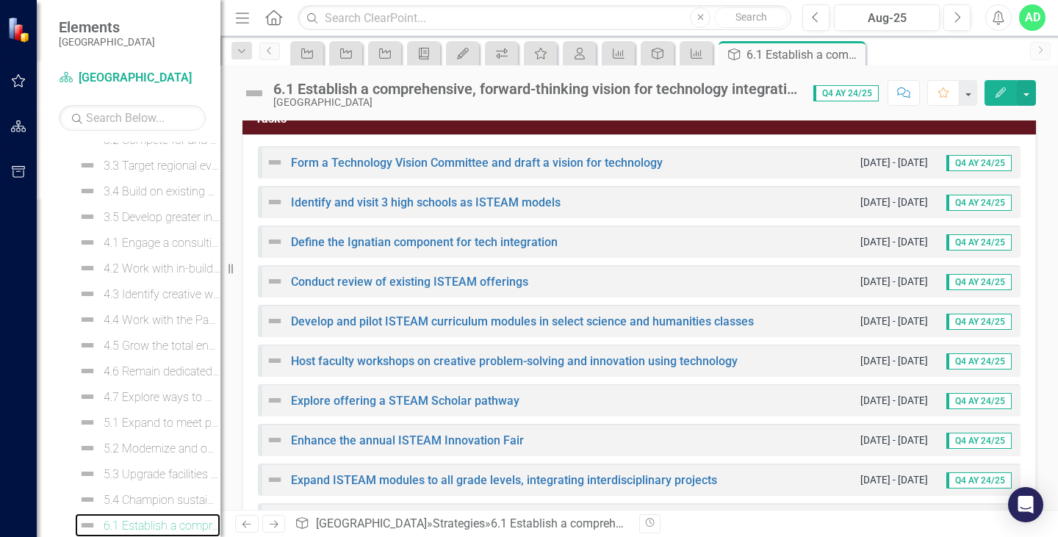
scroll to position [220, 0]
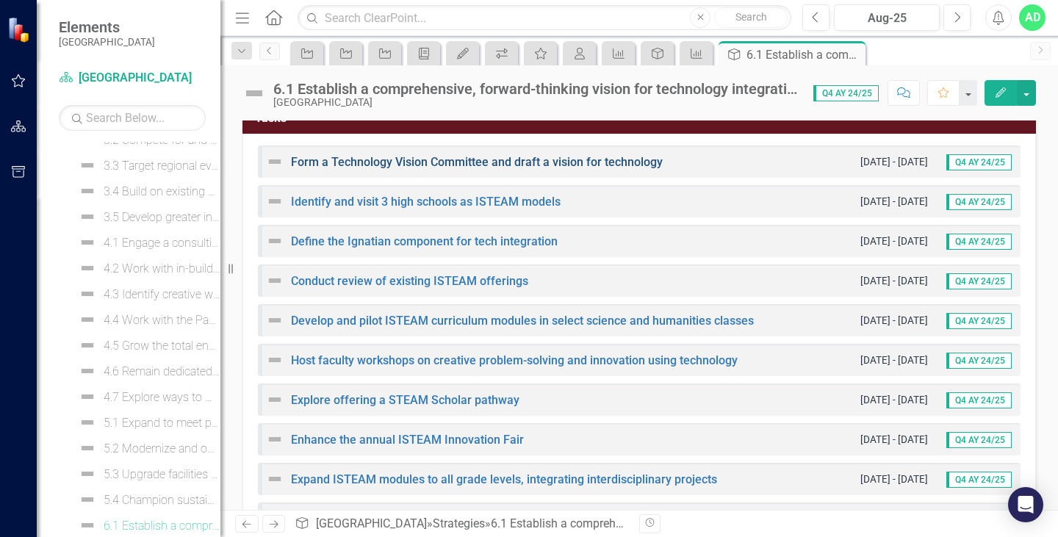
click at [458, 165] on link "Form a Technology Vision Committee and draft a vision for technology" at bounding box center [477, 162] width 372 height 14
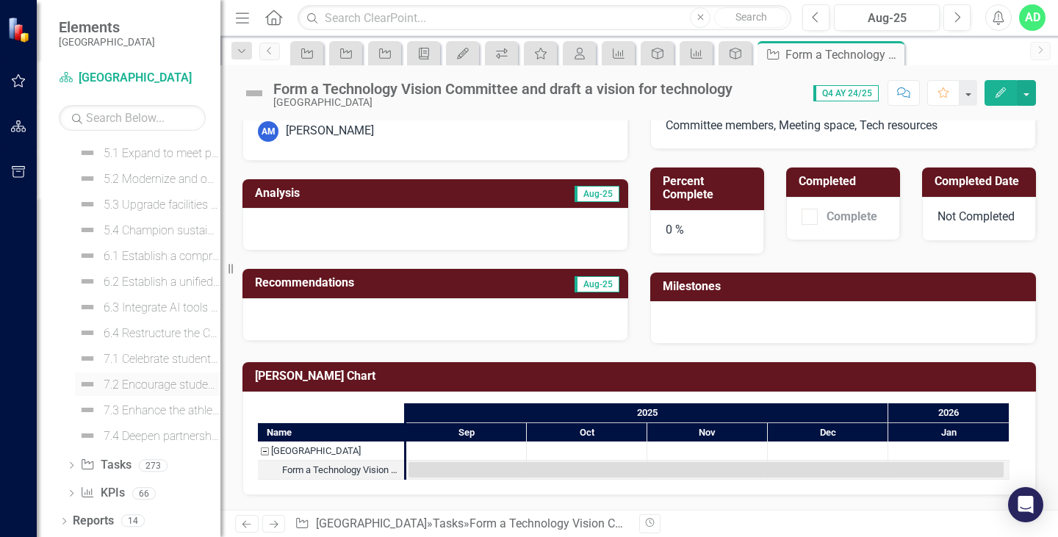
scroll to position [626, 0]
click at [151, 332] on div "6.1 Establish a comprehensive, forward-thinking vision for technology integrati…" at bounding box center [162, 329] width 117 height 13
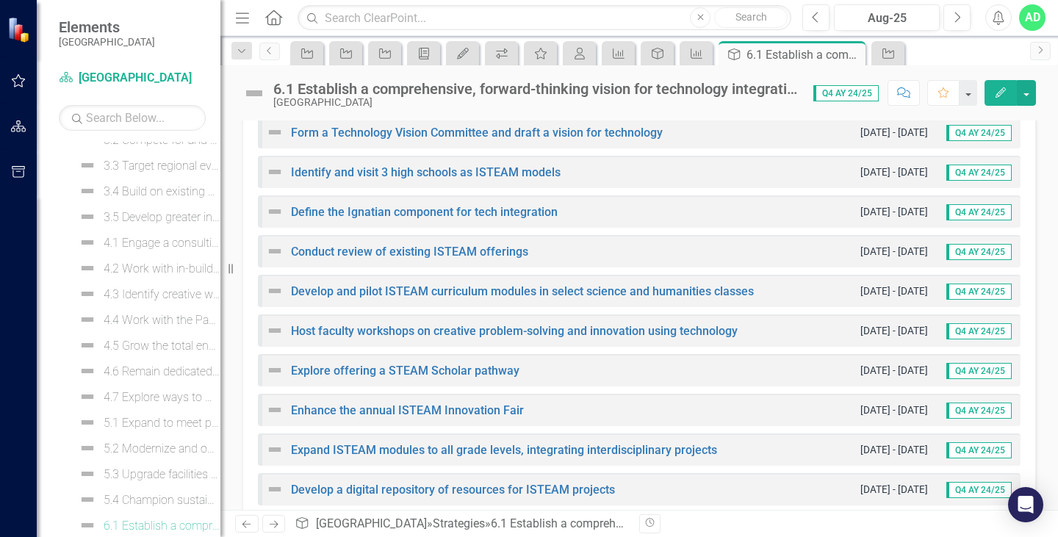
scroll to position [283, 0]
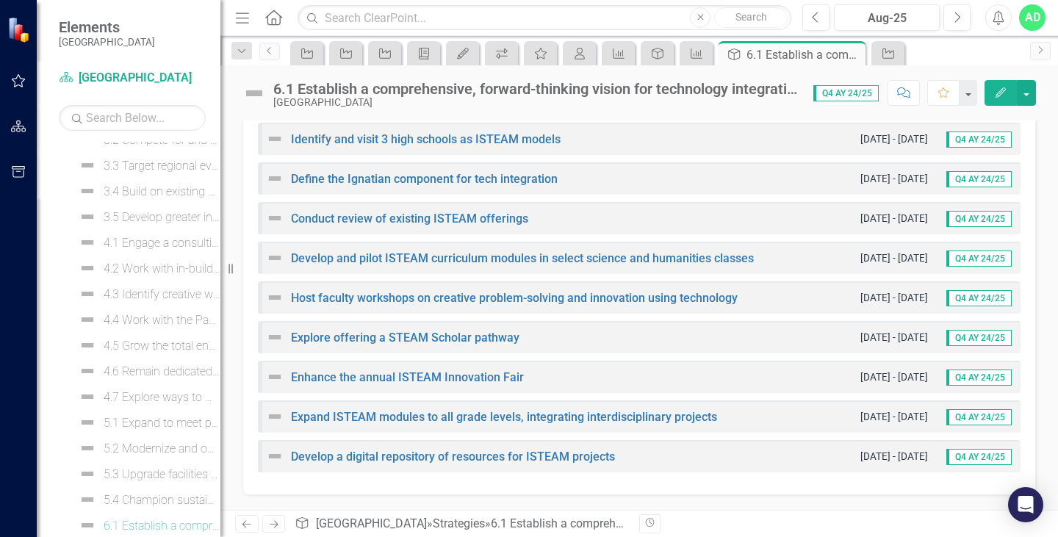
click at [419, 366] on div "Enhance the annual ISTEAM Innovation Fair [DATE] - [DATE] Q4 AY 24/25" at bounding box center [639, 377] width 762 height 32
click at [423, 369] on div "Enhance the annual ISTEAM Innovation Fair" at bounding box center [395, 377] width 258 height 18
click at [427, 379] on link "Enhance the annual ISTEAM Innovation Fair" at bounding box center [407, 377] width 233 height 14
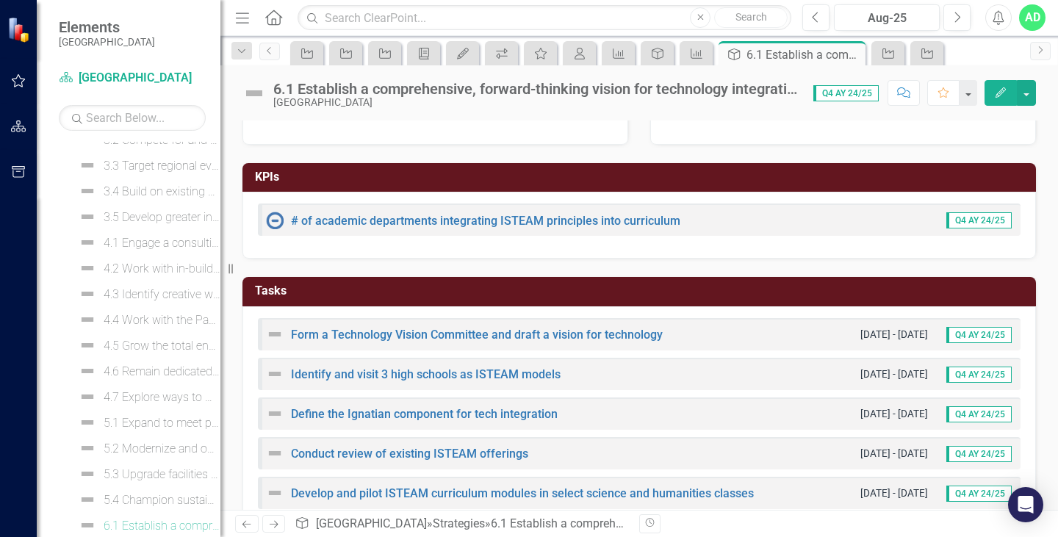
scroll to position [73, 0]
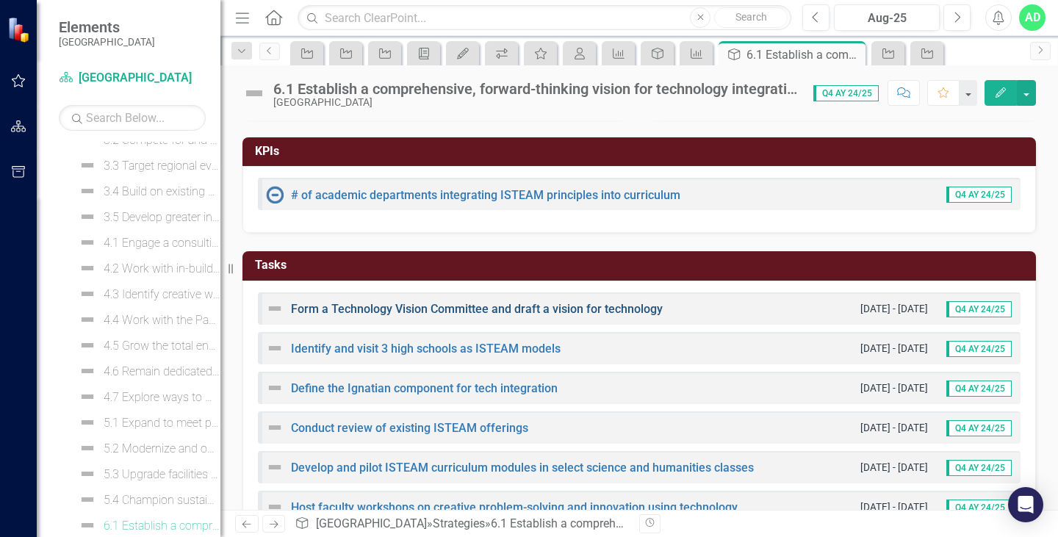
click at [323, 306] on link "Form a Technology Vision Committee and draft a vision for technology" at bounding box center [477, 309] width 372 height 14
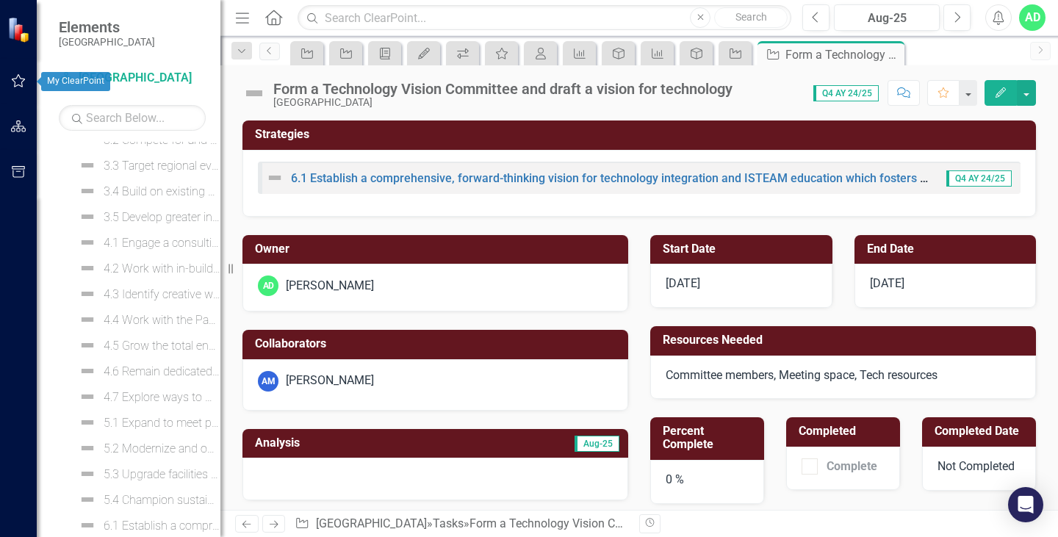
click at [16, 82] on icon "button" at bounding box center [18, 81] width 15 height 12
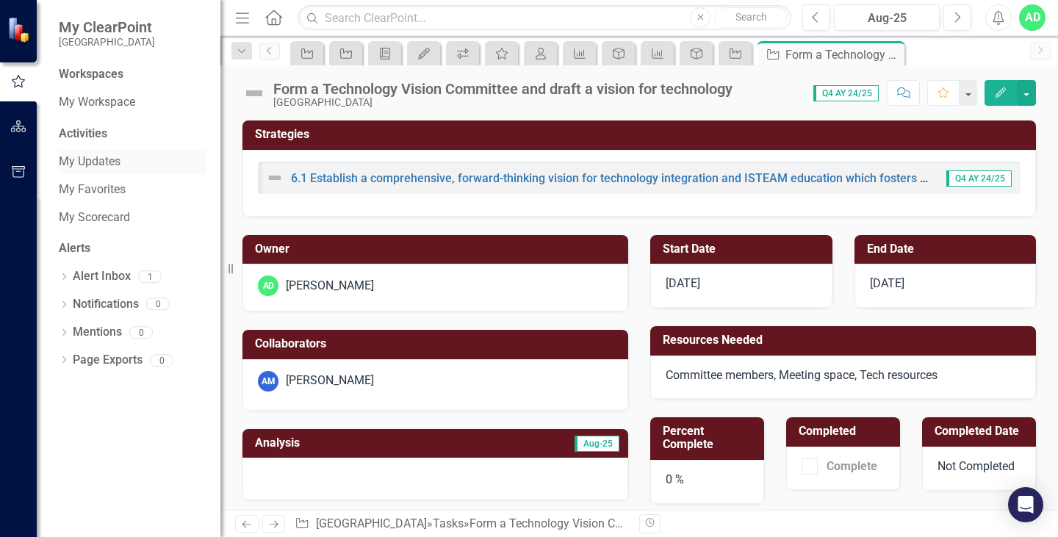
click at [109, 158] on link "My Updates" at bounding box center [132, 161] width 147 height 17
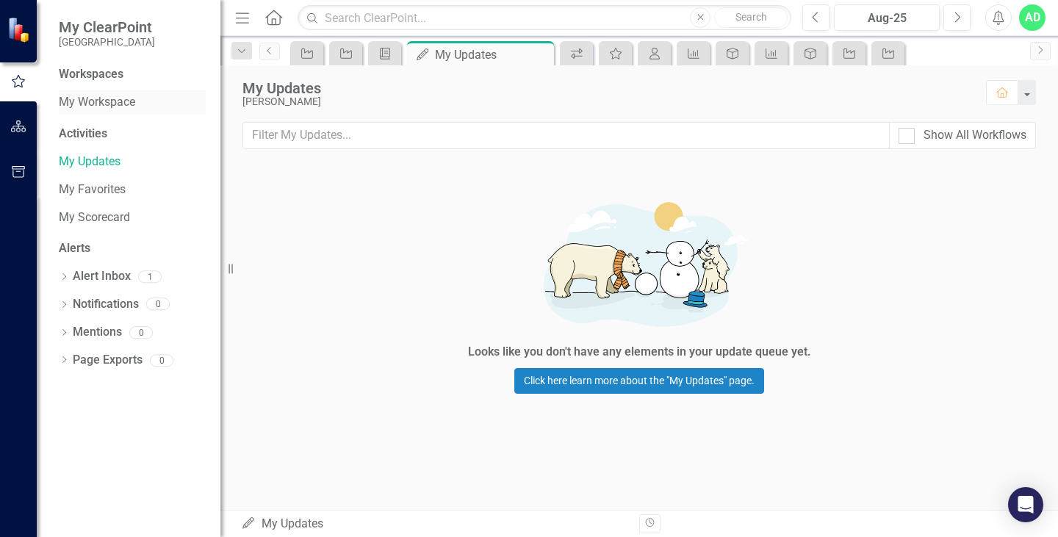
click at [96, 108] on link "My Workspace" at bounding box center [132, 102] width 147 height 17
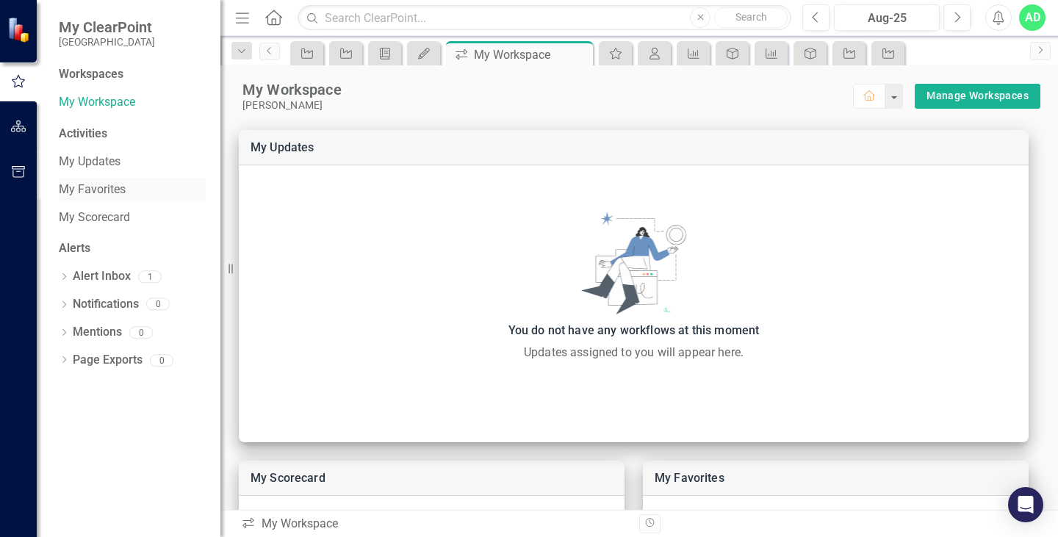
click at [101, 193] on link "My Favorites" at bounding box center [132, 189] width 147 height 17
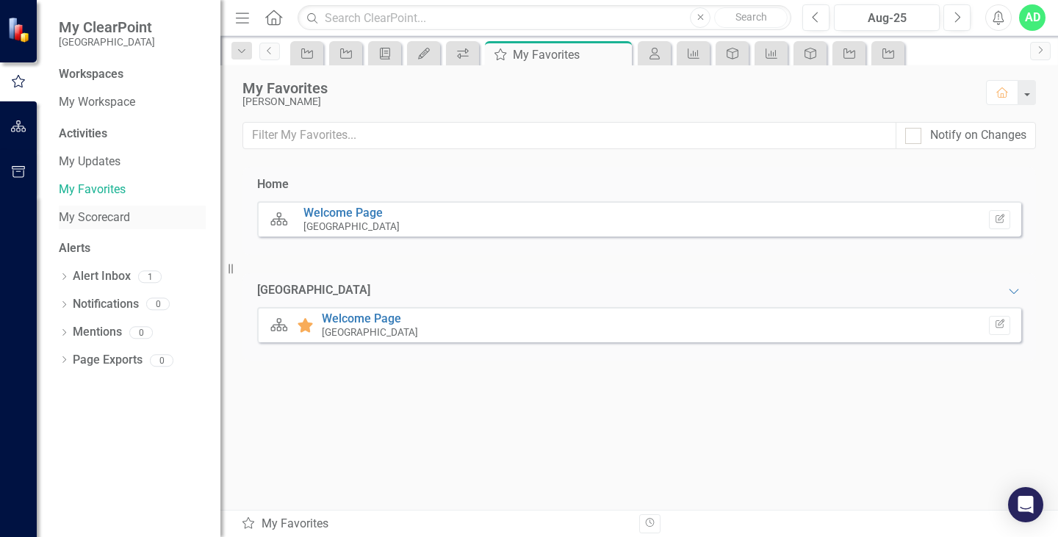
click at [103, 220] on link "My Scorecard" at bounding box center [132, 217] width 147 height 17
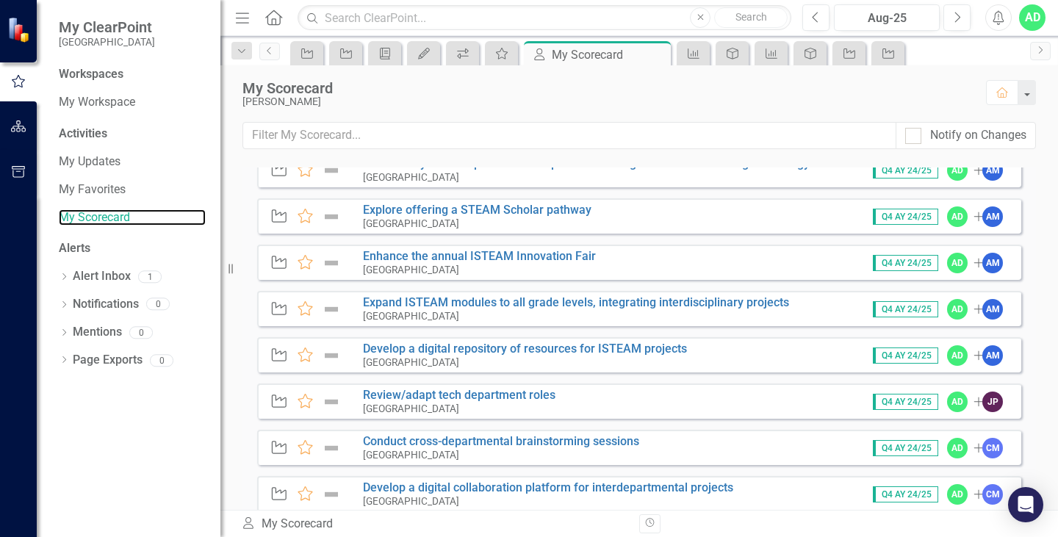
scroll to position [73, 0]
